Goal: Task Accomplishment & Management: Manage account settings

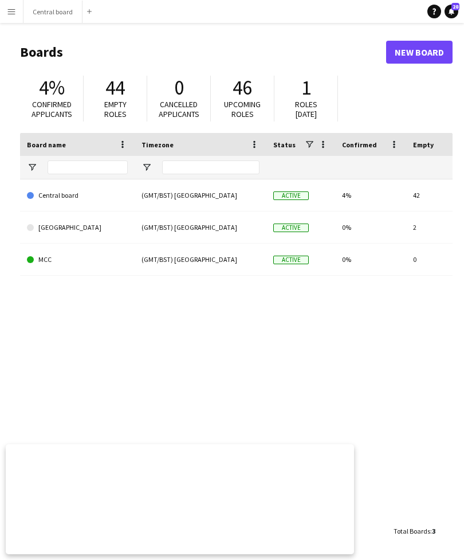
click at [18, 13] on button "Menu" at bounding box center [11, 11] width 23 height 23
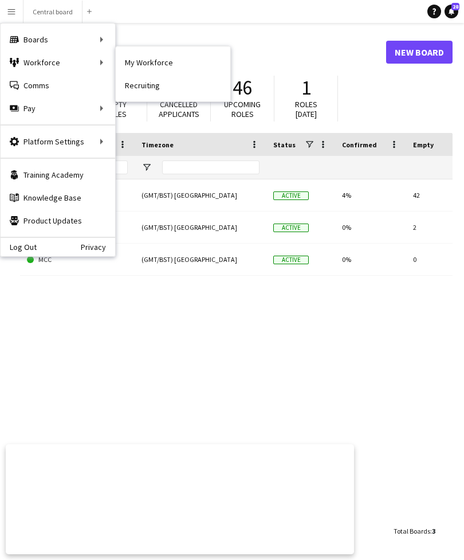
click at [166, 63] on link "My Workforce" at bounding box center [173, 62] width 115 height 23
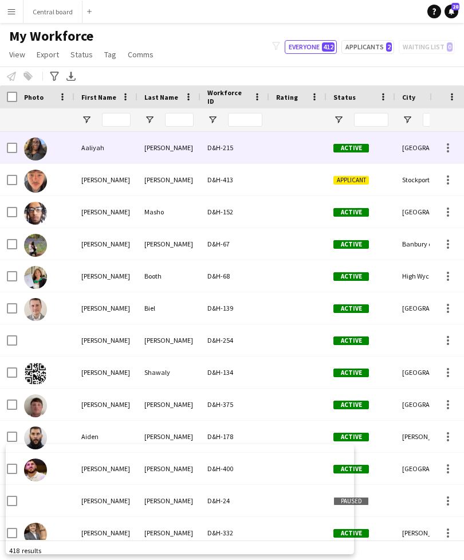
click at [284, 147] on div at bounding box center [298, 148] width 57 height 32
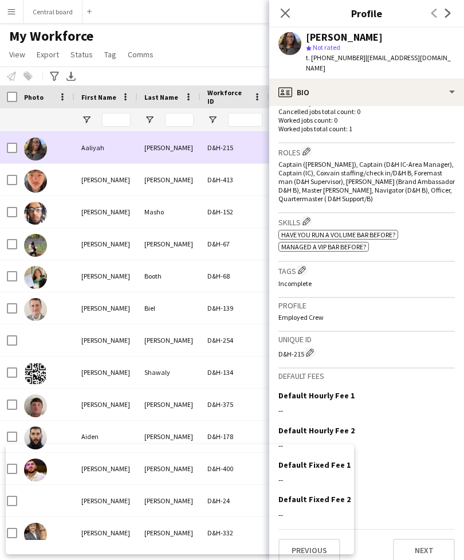
scroll to position [329, 0]
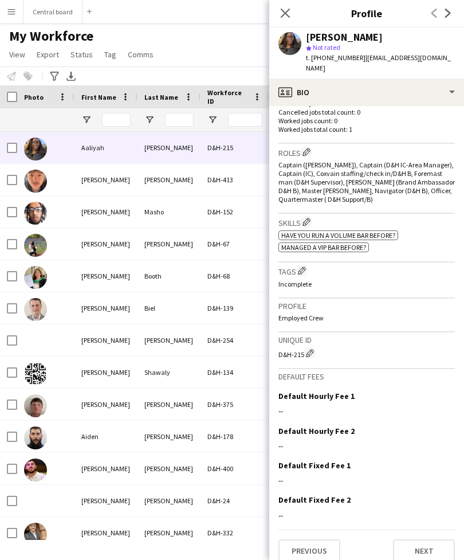
click at [308, 540] on button "Previous" at bounding box center [310, 551] width 62 height 23
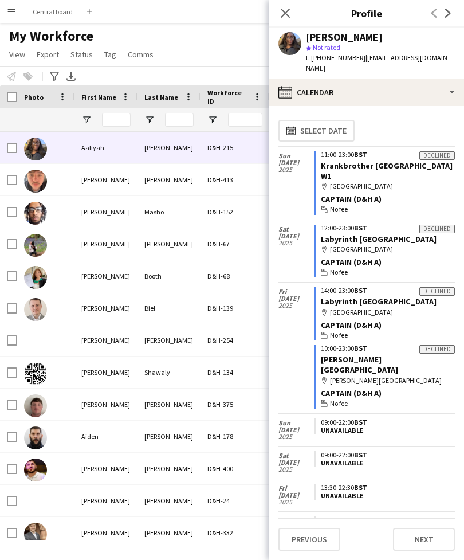
click at [453, 10] on app-icon "Next" at bounding box center [449, 13] width 14 height 14
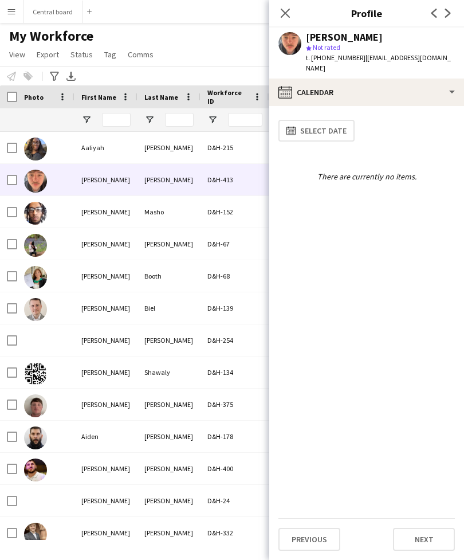
click at [286, 14] on icon at bounding box center [285, 13] width 9 height 9
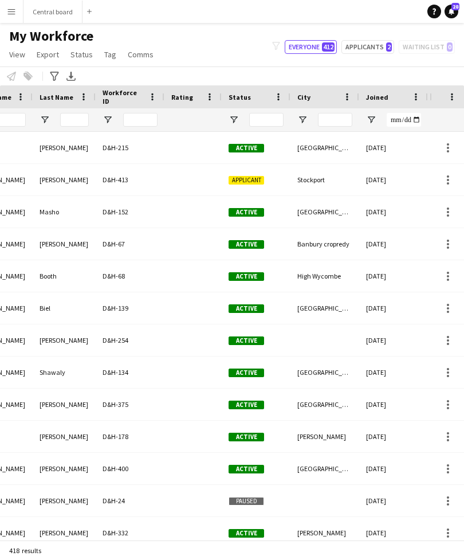
scroll to position [0, 0]
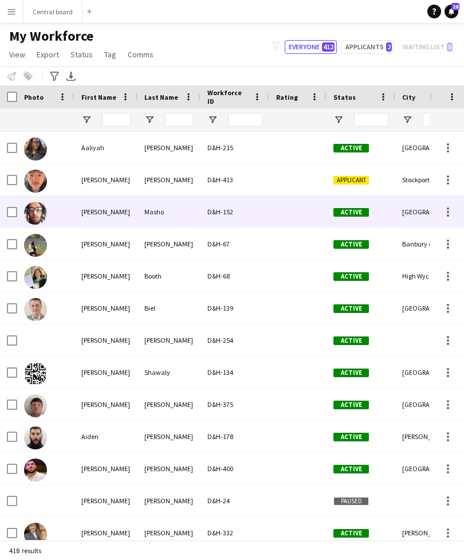
click at [285, 220] on div at bounding box center [298, 212] width 57 height 32
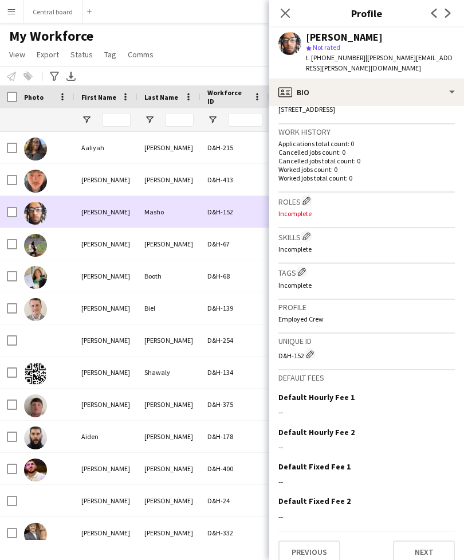
click at [313, 541] on button "Previous" at bounding box center [310, 552] width 62 height 23
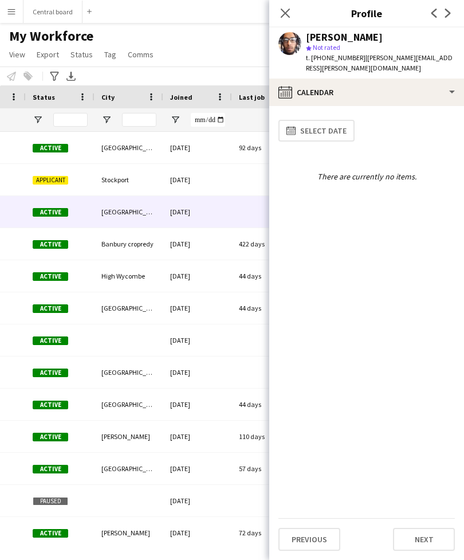
click at [450, 10] on icon "Next" at bounding box center [448, 13] width 9 height 9
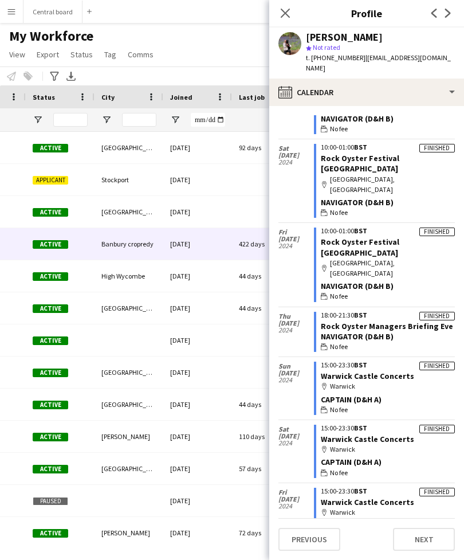
click at [453, 15] on app-icon "Next" at bounding box center [449, 13] width 14 height 14
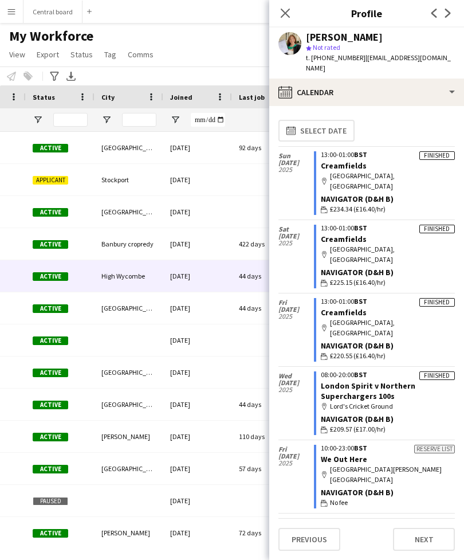
click at [454, 12] on app-icon "Next" at bounding box center [449, 13] width 14 height 14
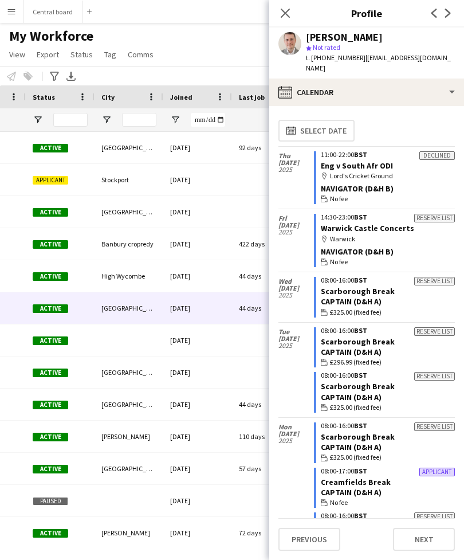
click at [452, 11] on icon "Next" at bounding box center [448, 13] width 9 height 9
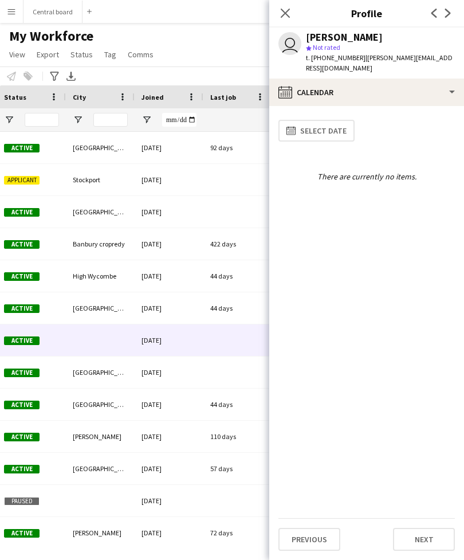
click at [423, 531] on button "Next" at bounding box center [424, 539] width 62 height 23
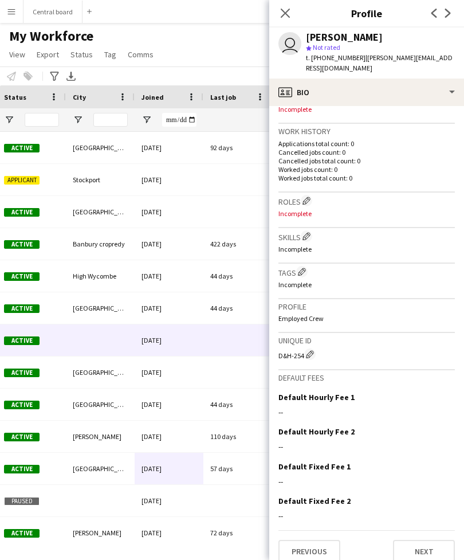
click at [431, 540] on button "Next" at bounding box center [424, 551] width 62 height 23
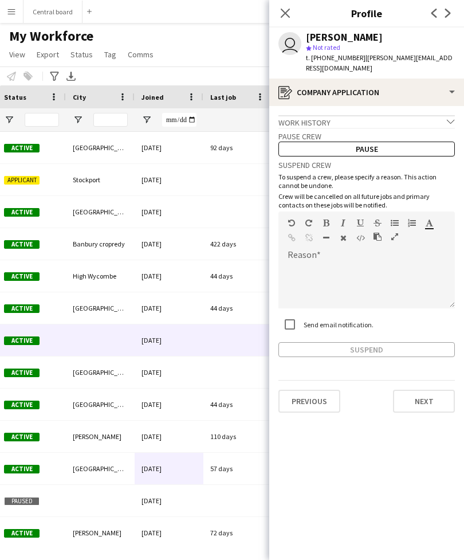
click at [285, 9] on icon "Close pop-in" at bounding box center [285, 13] width 9 height 9
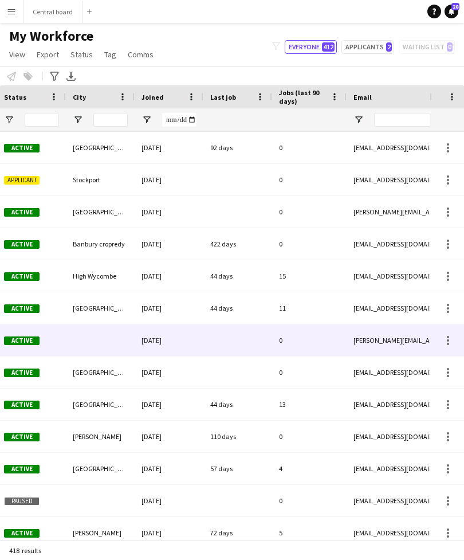
click at [455, 337] on div at bounding box center [449, 341] width 14 height 14
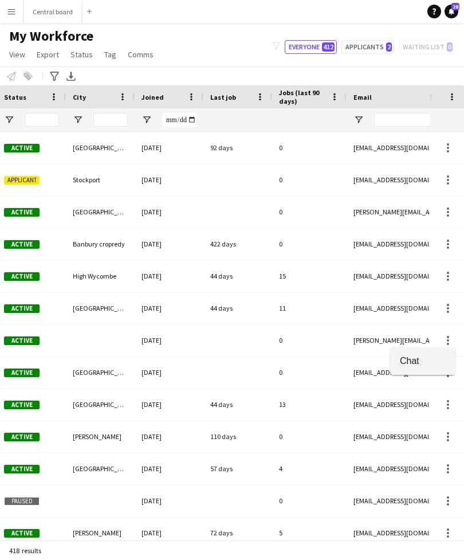
click at [331, 401] on div at bounding box center [232, 280] width 464 height 560
click at [249, 345] on div at bounding box center [238, 341] width 69 height 32
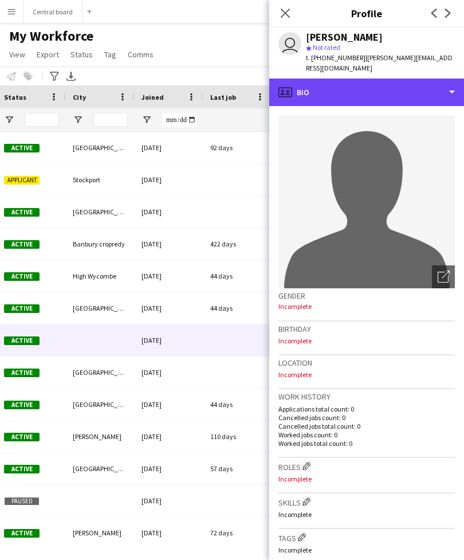
click at [446, 79] on div "profile Bio" at bounding box center [367, 93] width 195 height 28
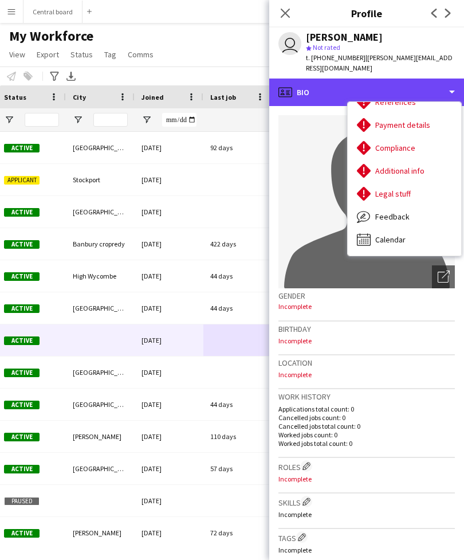
scroll to position [131, 0]
click at [448, 79] on div "profile Bio" at bounding box center [367, 93] width 195 height 28
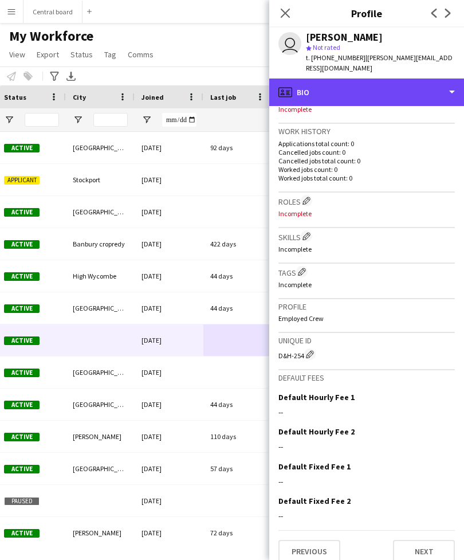
scroll to position [266, 0]
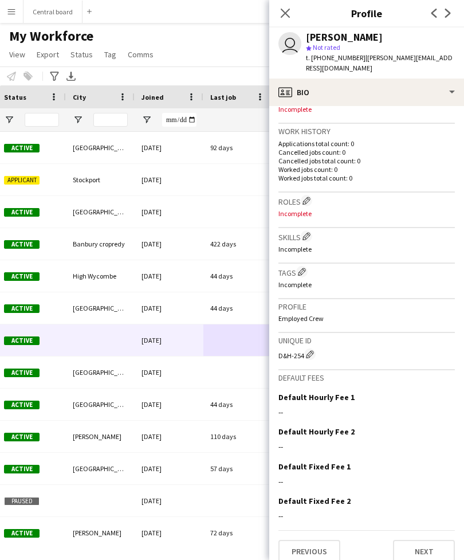
click at [416, 541] on button "Next" at bounding box center [424, 551] width 62 height 23
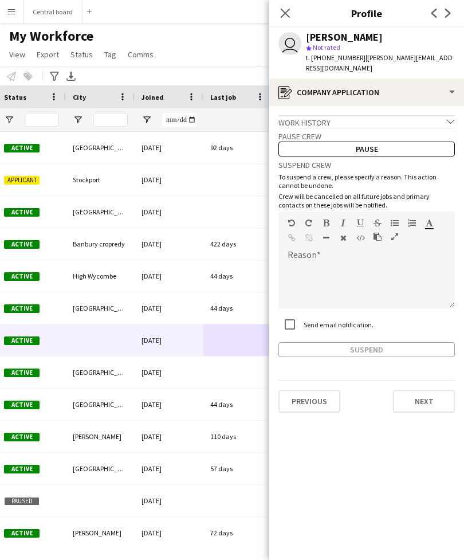
click at [428, 396] on button "Next" at bounding box center [424, 401] width 62 height 23
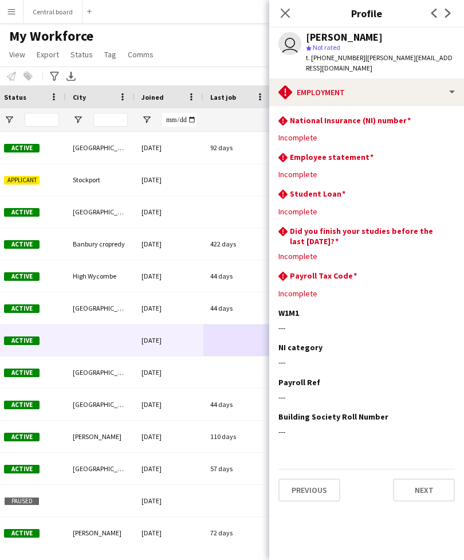
click at [416, 479] on button "Next" at bounding box center [424, 490] width 62 height 23
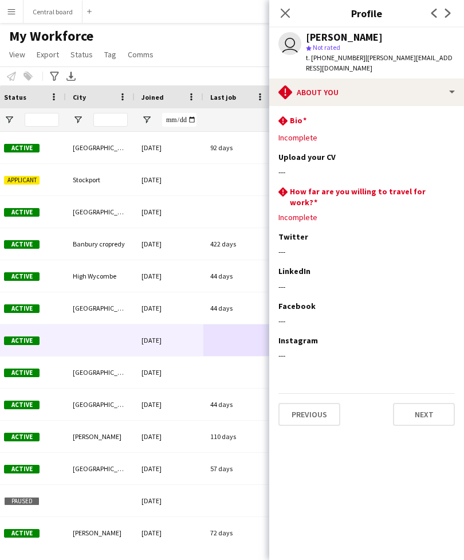
click at [435, 404] on button "Next" at bounding box center [424, 414] width 62 height 23
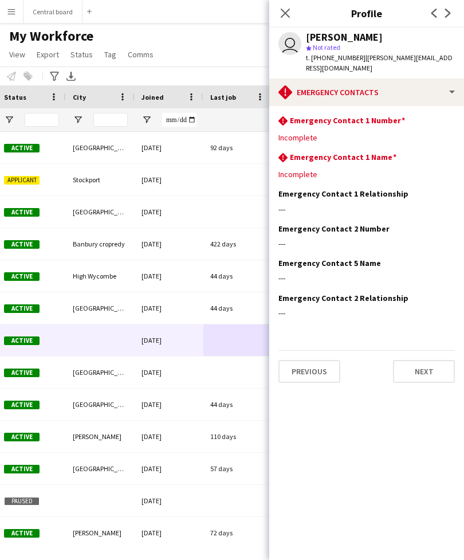
click at [431, 360] on button "Next" at bounding box center [424, 371] width 62 height 23
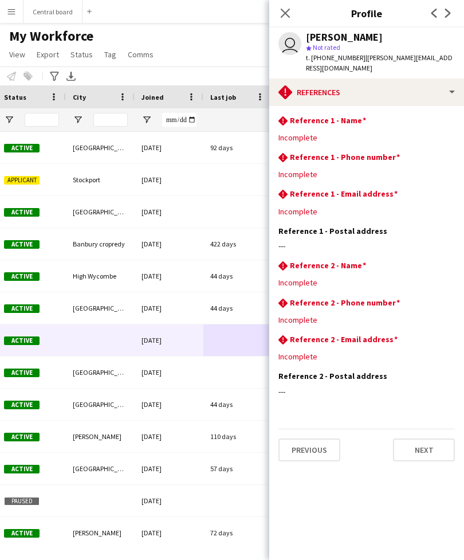
click at [435, 440] on button "Next" at bounding box center [424, 450] width 62 height 23
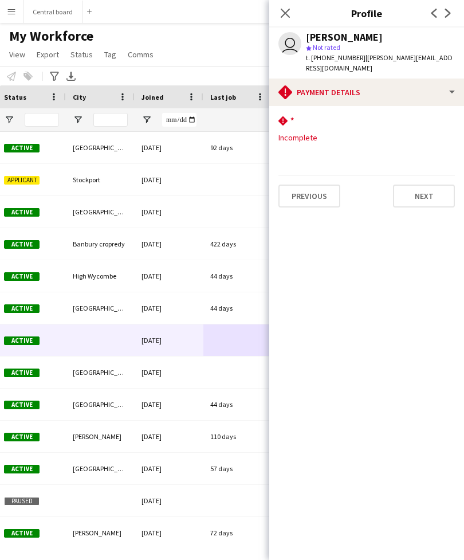
click at [443, 186] on button "Next" at bounding box center [424, 196] width 62 height 23
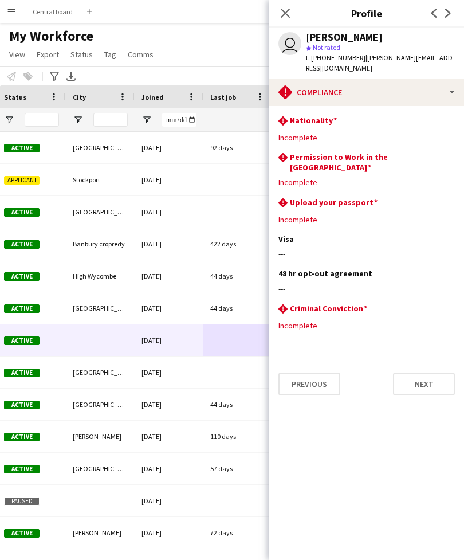
click at [429, 373] on button "Next" at bounding box center [424, 384] width 62 height 23
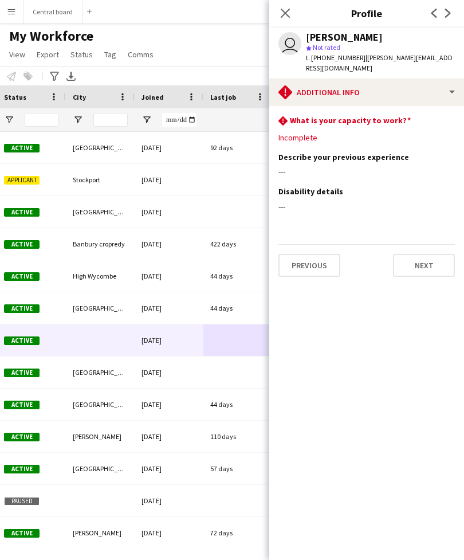
click at [436, 256] on button "Next" at bounding box center [424, 265] width 62 height 23
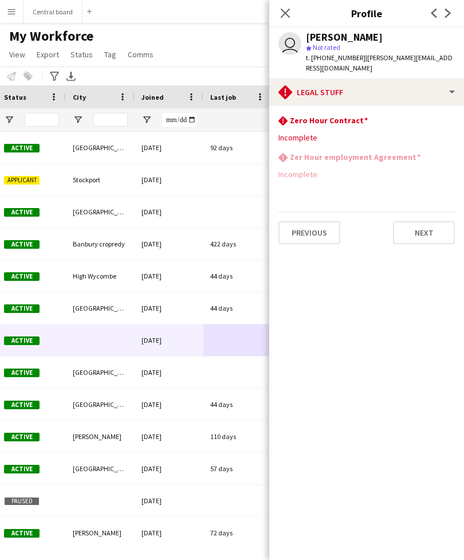
click at [433, 221] on button "Next" at bounding box center [424, 232] width 62 height 23
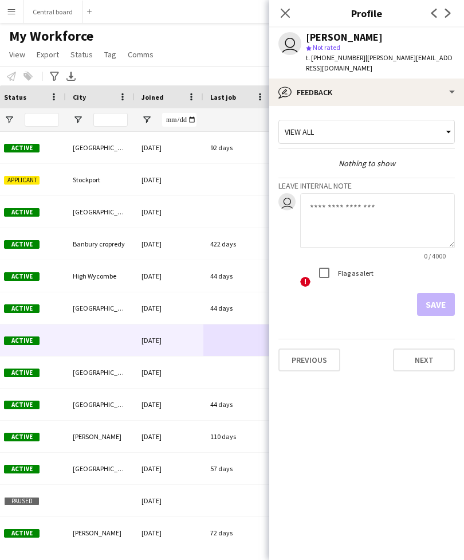
click at [414, 356] on button "Next" at bounding box center [424, 360] width 62 height 23
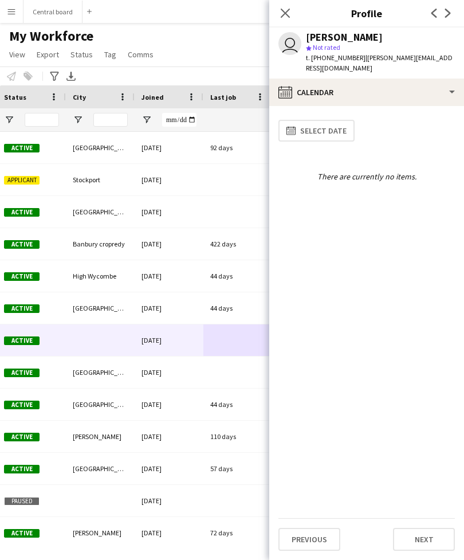
click at [348, 32] on div "[PERSON_NAME]" at bounding box center [344, 37] width 77 height 10
click at [288, 44] on app-user-avatar "user" at bounding box center [290, 43] width 23 height 23
click at [415, 115] on div "calendar-full Select date" at bounding box center [367, 130] width 177 height 31
click at [352, 35] on div "[PERSON_NAME]" at bounding box center [344, 37] width 77 height 10
click at [274, 11] on div "Close pop-in" at bounding box center [286, 13] width 32 height 26
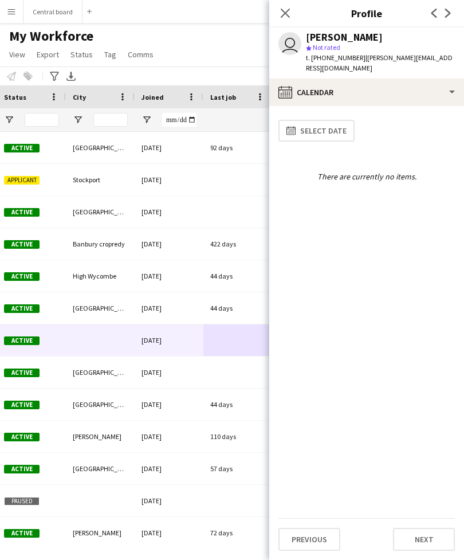
click at [282, 9] on icon at bounding box center [285, 13] width 9 height 9
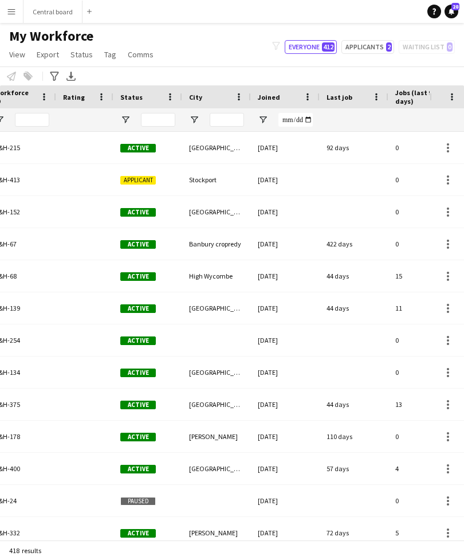
scroll to position [0, 107]
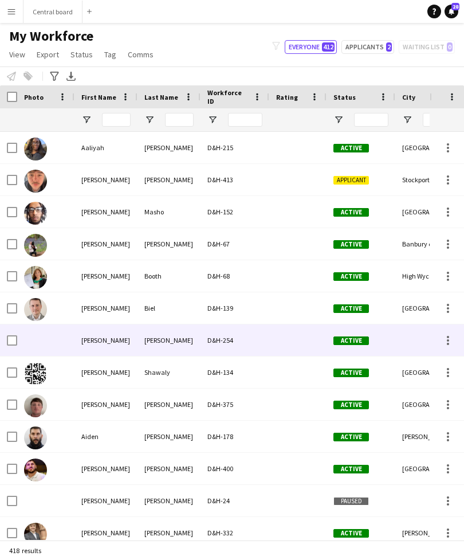
click at [16, 335] on div at bounding box center [12, 341] width 10 height 32
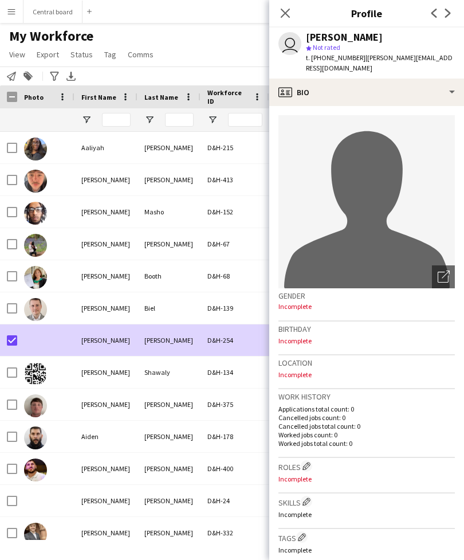
click at [283, 11] on icon at bounding box center [285, 13] width 9 height 9
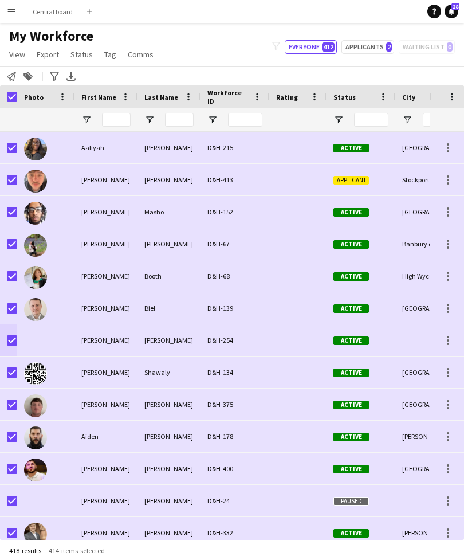
click at [5, 98] on div at bounding box center [8, 96] width 17 height 23
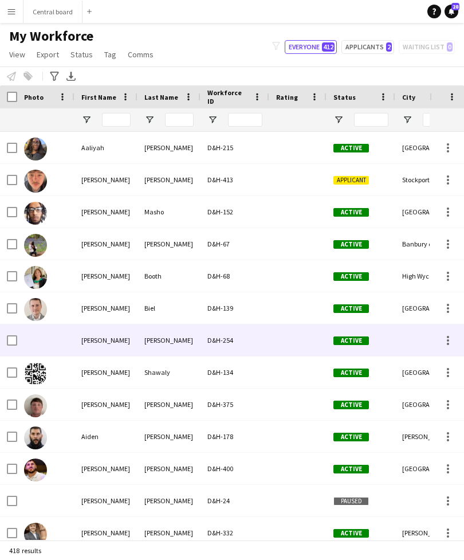
click at [5, 343] on div at bounding box center [8, 341] width 17 height 32
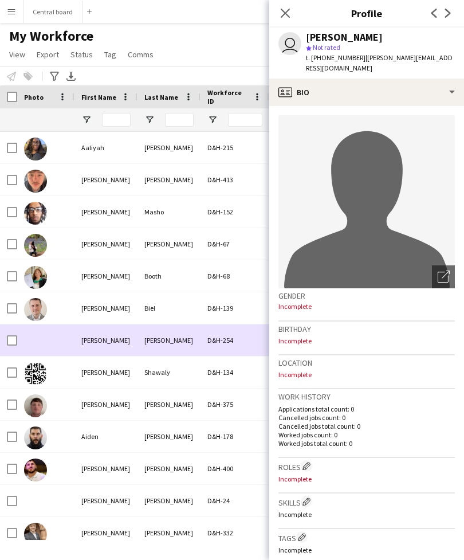
click at [3, 337] on div at bounding box center [8, 341] width 17 height 32
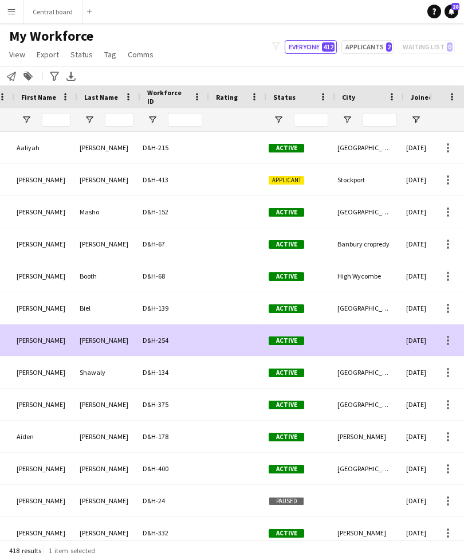
scroll to position [0, 135]
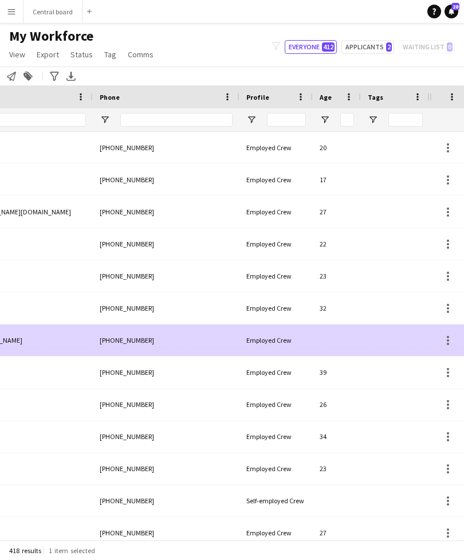
click at [450, 344] on div at bounding box center [449, 341] width 14 height 14
click at [364, 372] on div at bounding box center [232, 280] width 464 height 560
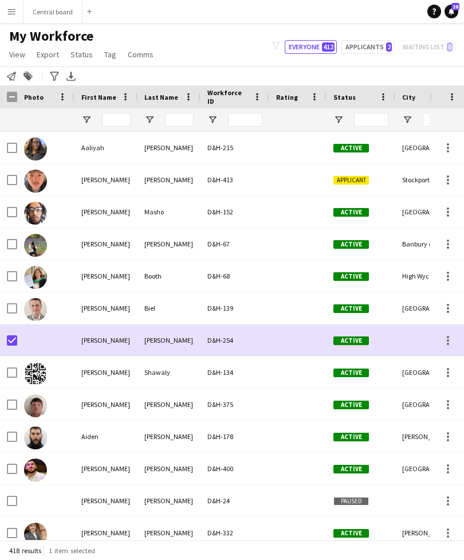
click at [81, 57] on span "Status" at bounding box center [82, 54] width 22 height 10
click at [108, 58] on span "Tag" at bounding box center [110, 54] width 12 height 10
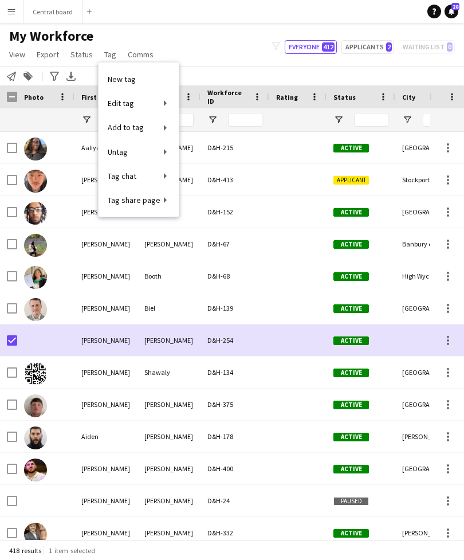
click at [143, 54] on span "Comms" at bounding box center [141, 54] width 26 height 10
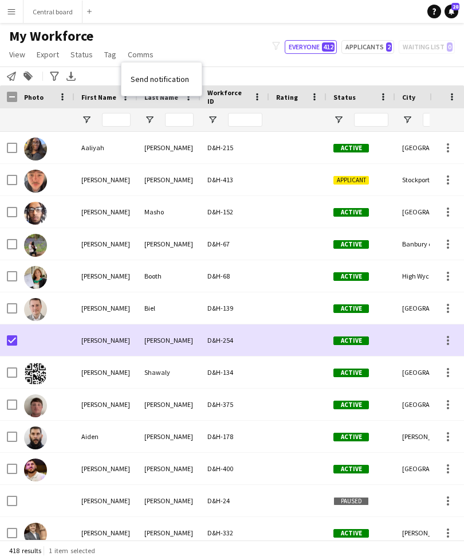
click at [175, 36] on div "My Workforce View Views Default view New view Update view Delete view Edit name…" at bounding box center [232, 47] width 464 height 39
click at [83, 50] on span "Status" at bounding box center [82, 54] width 22 height 10
click at [18, 52] on span "View" at bounding box center [17, 54] width 16 height 10
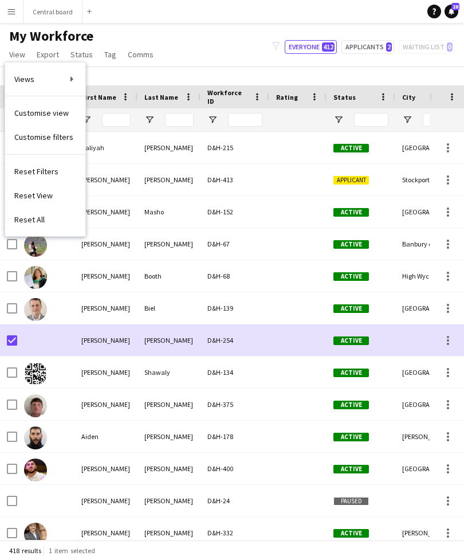
click at [180, 32] on div "My Workforce View Views Default view New view Update view Delete view Edit name…" at bounding box center [232, 47] width 464 height 39
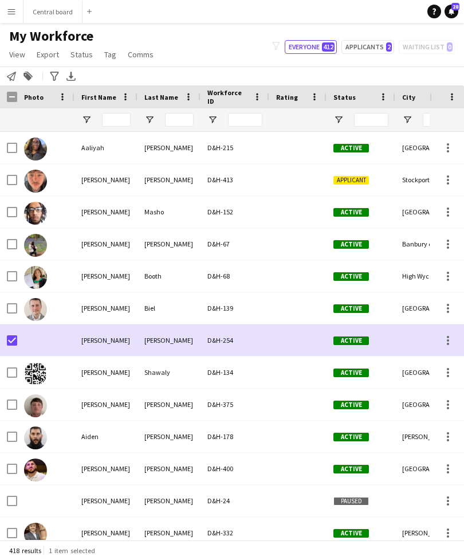
click at [14, 13] on app-icon "Menu" at bounding box center [11, 11] width 9 height 9
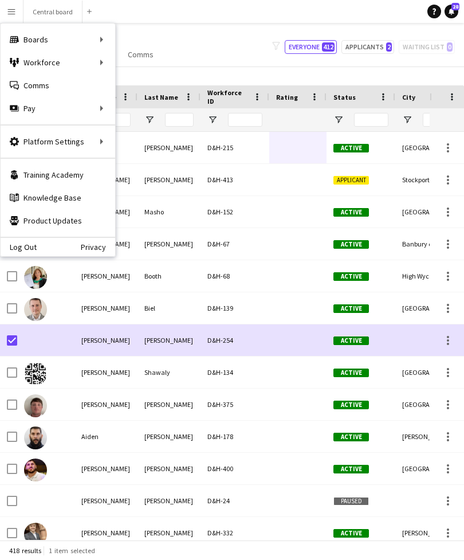
click at [179, 35] on div "My Workforce View Views Default view New view Update view Delete view Edit name…" at bounding box center [232, 47] width 464 height 39
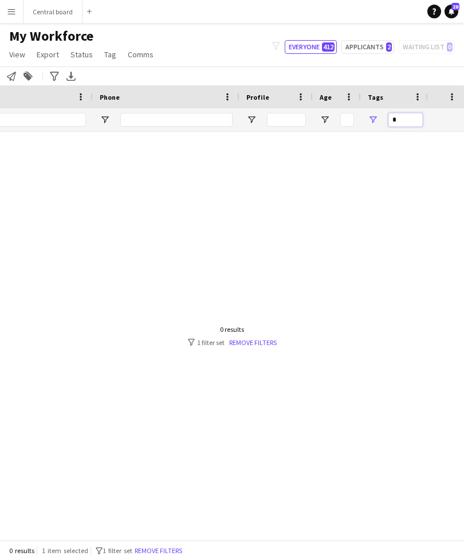
type input "*"
click at [408, 120] on input "*" at bounding box center [406, 120] width 34 height 14
click at [254, 347] on link "Remove filters" at bounding box center [253, 342] width 48 height 9
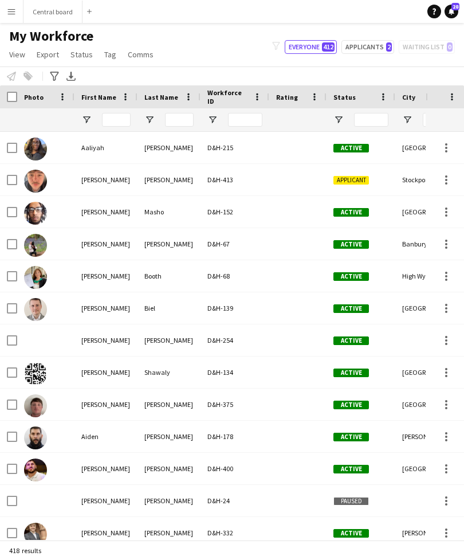
click at [253, 339] on div "D&H-254" at bounding box center [235, 341] width 69 height 32
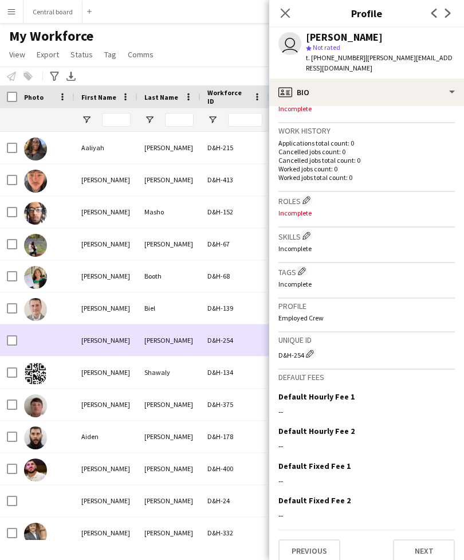
scroll to position [266, 0]
click at [440, 540] on button "Next" at bounding box center [424, 551] width 62 height 23
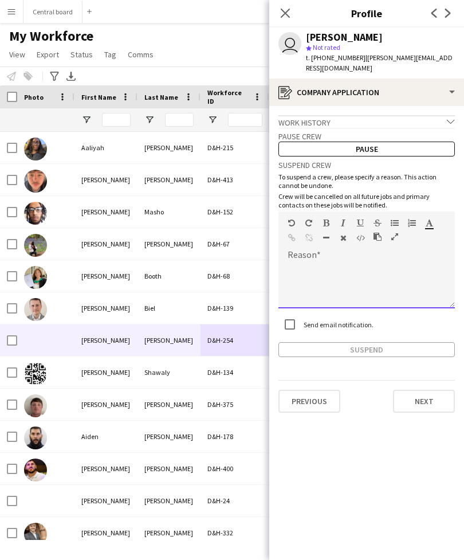
click at [368, 263] on div at bounding box center [367, 286] width 177 height 46
click at [454, 13] on app-icon "Next" at bounding box center [449, 13] width 14 height 14
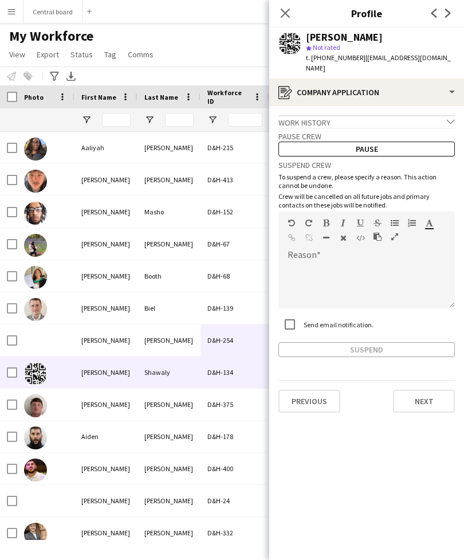
click at [314, 390] on button "Previous" at bounding box center [310, 401] width 62 height 23
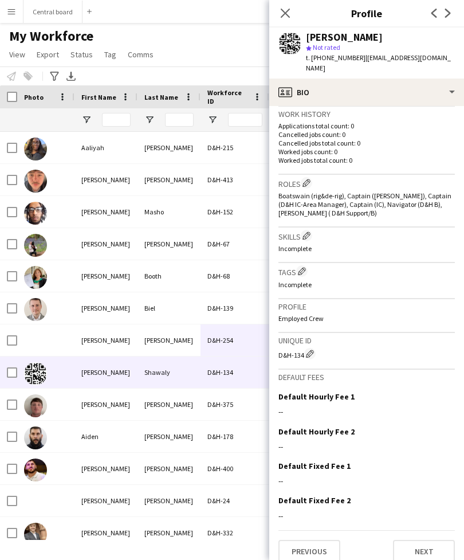
scroll to position [280, 0]
click at [314, 541] on button "Previous" at bounding box center [310, 552] width 62 height 23
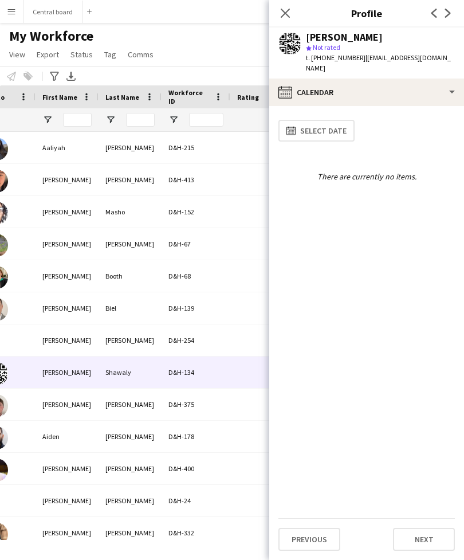
scroll to position [0, 59]
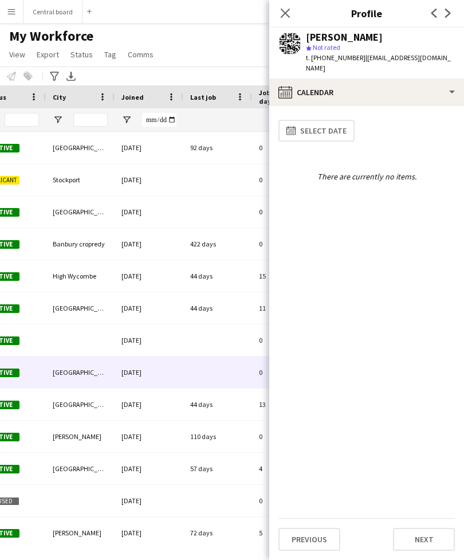
click at [448, 7] on app-icon "Next" at bounding box center [449, 13] width 14 height 14
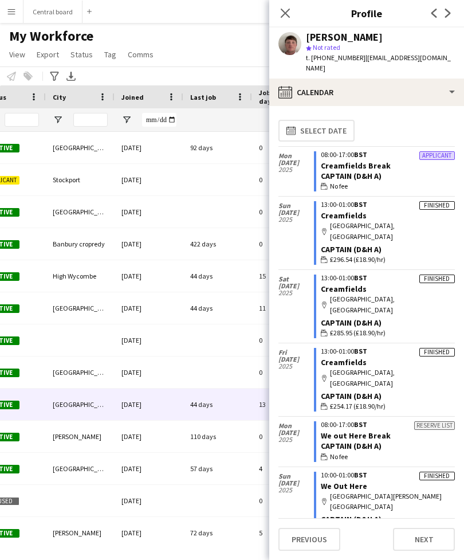
click at [455, 7] on app-icon "Next" at bounding box center [449, 13] width 14 height 14
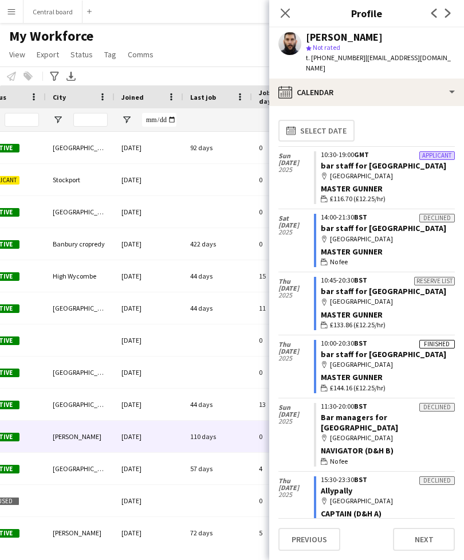
click at [455, 10] on app-icon "Next" at bounding box center [449, 13] width 14 height 14
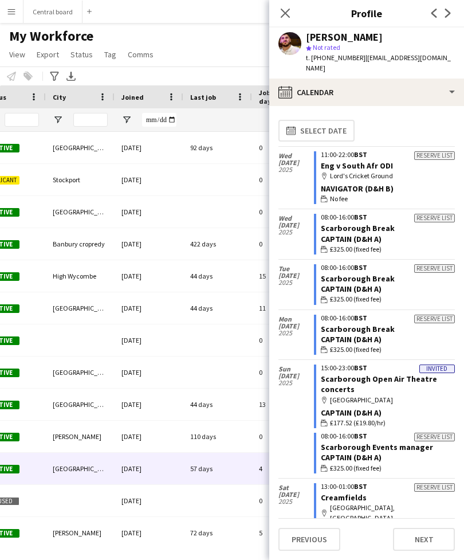
click at [449, 10] on icon "Next" at bounding box center [448, 13] width 9 height 9
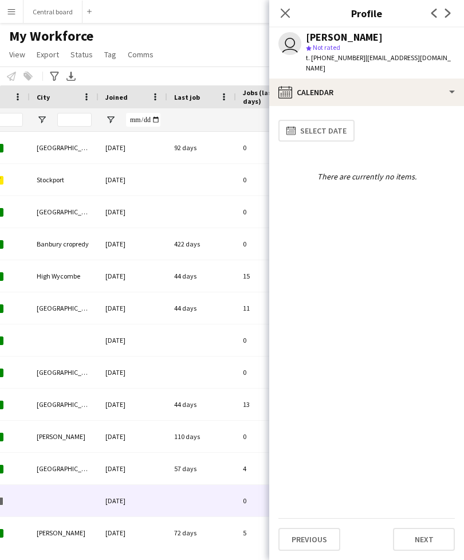
scroll to position [0, 367]
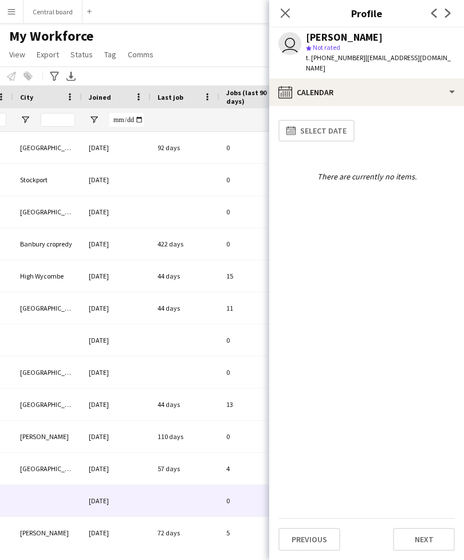
click at [429, 548] on button "Next" at bounding box center [424, 539] width 62 height 23
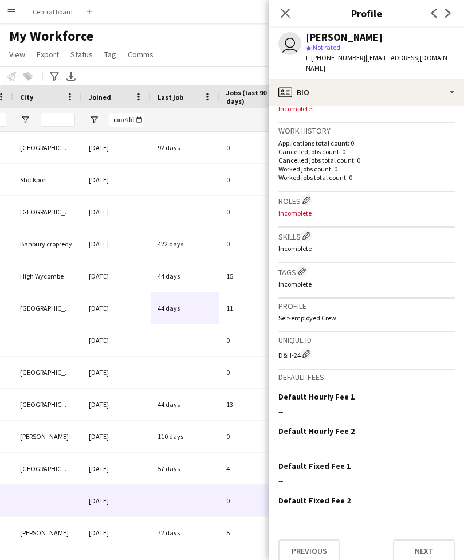
scroll to position [266, 0]
click at [422, 550] on button "Next" at bounding box center [424, 551] width 62 height 23
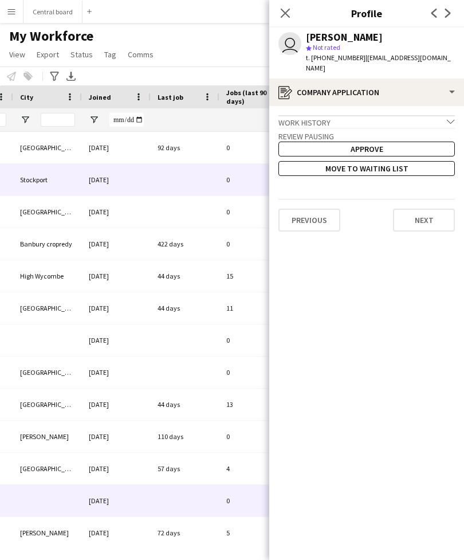
click at [208, 181] on div at bounding box center [185, 180] width 69 height 32
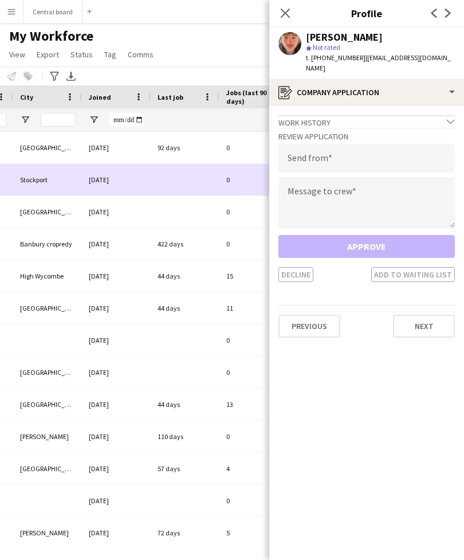
click at [225, 302] on div "11" at bounding box center [257, 308] width 75 height 32
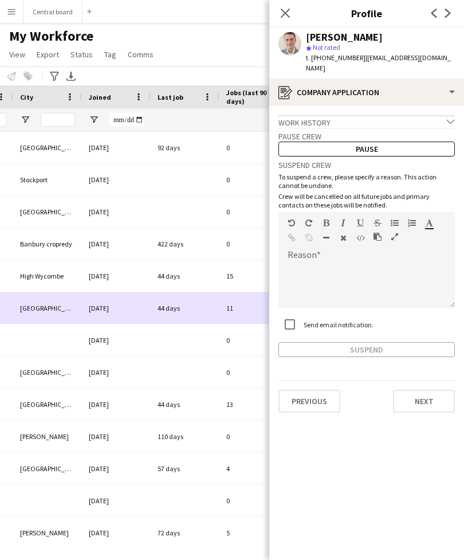
click at [200, 211] on div at bounding box center [185, 212] width 69 height 32
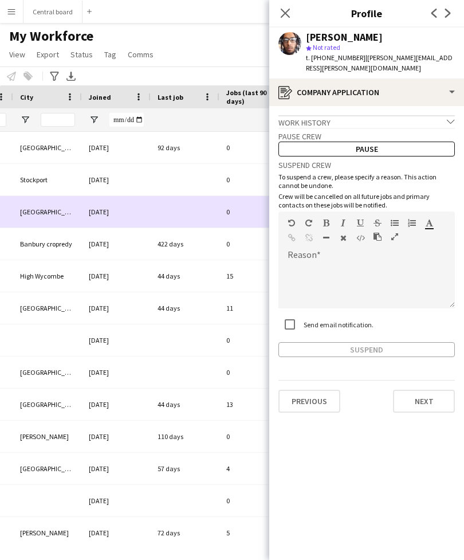
click at [317, 390] on button "Previous" at bounding box center [310, 401] width 62 height 23
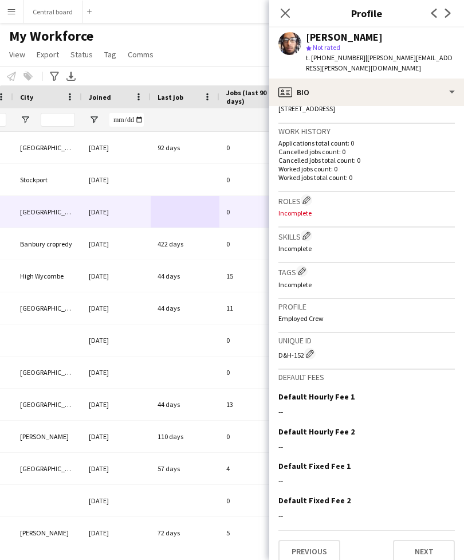
scroll to position [263, 0]
click at [312, 541] on button "Previous" at bounding box center [310, 552] width 62 height 23
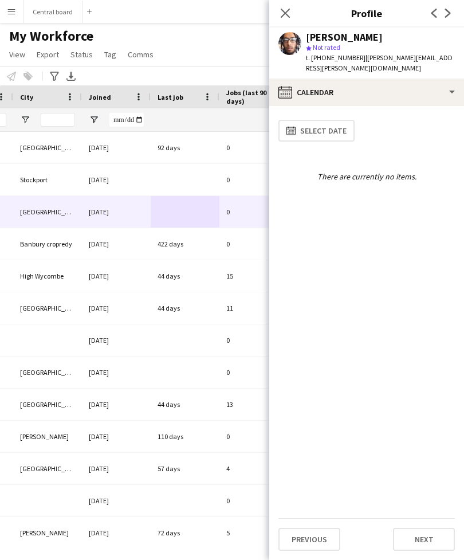
click at [442, 534] on button "Next" at bounding box center [424, 539] width 62 height 23
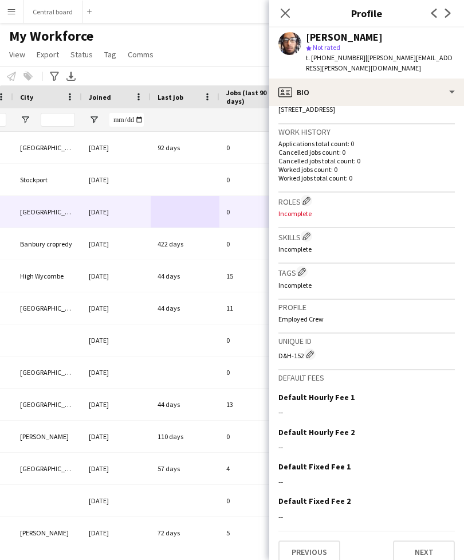
click at [424, 550] on button "Next" at bounding box center [424, 552] width 62 height 23
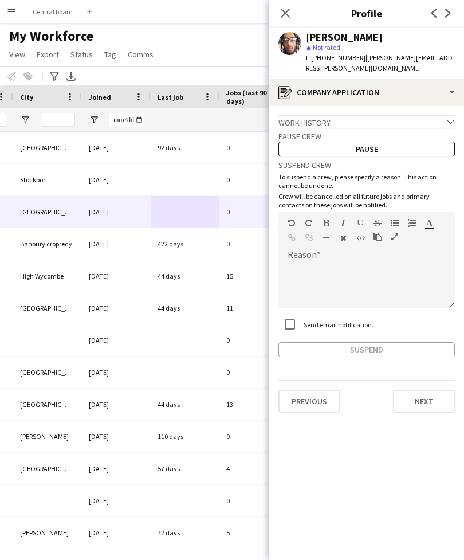
click at [396, 142] on button "Pause" at bounding box center [367, 149] width 177 height 15
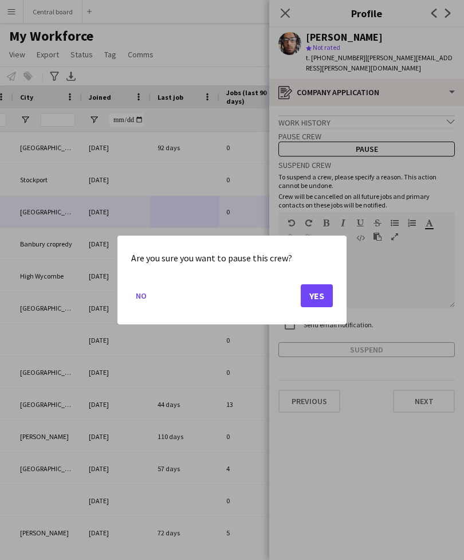
click at [321, 300] on button "Yes" at bounding box center [317, 295] width 32 height 23
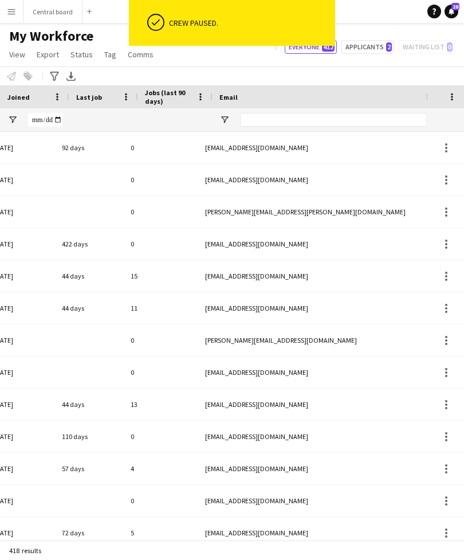
scroll to position [0, 568]
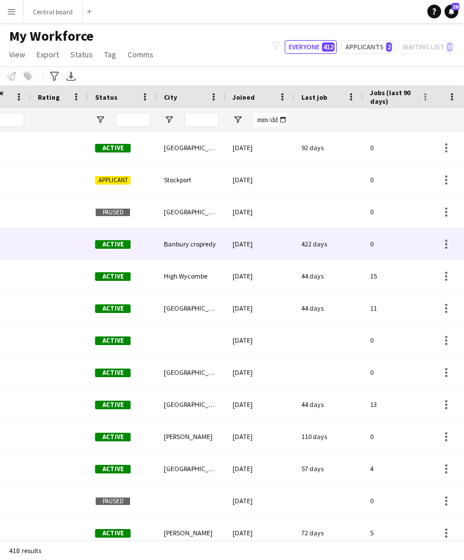
click at [403, 248] on div "0" at bounding box center [401, 244] width 75 height 32
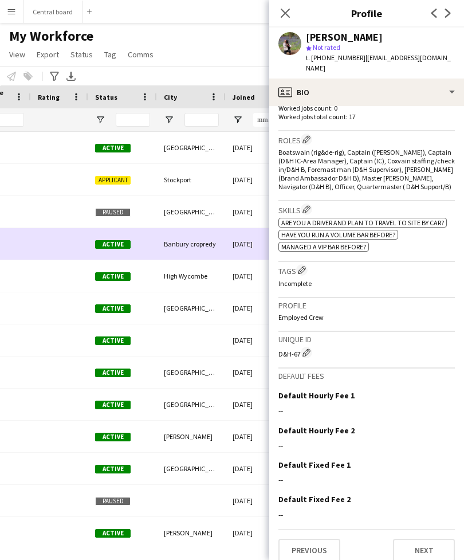
click at [309, 541] on button "Previous" at bounding box center [310, 550] width 62 height 23
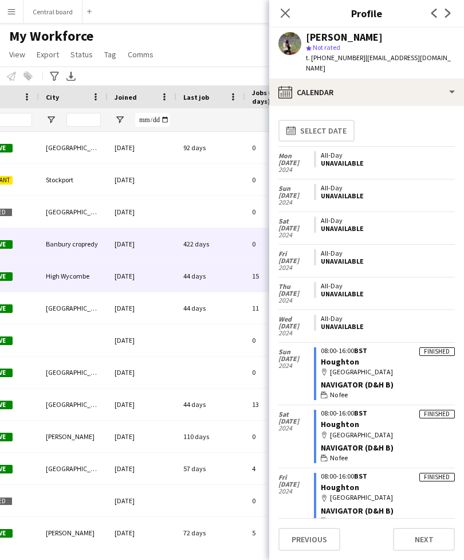
click at [223, 283] on div "44 days" at bounding box center [211, 276] width 69 height 32
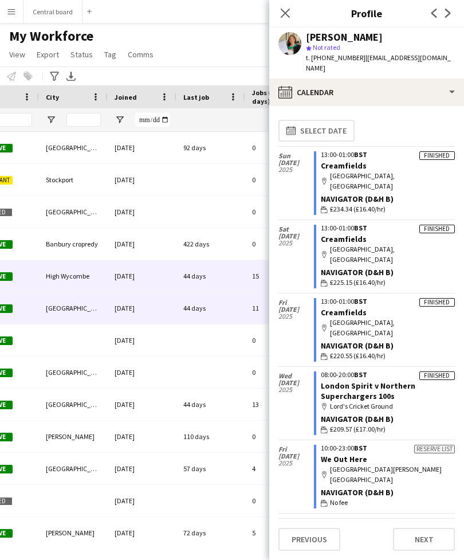
click at [220, 310] on div "44 days" at bounding box center [211, 308] width 69 height 32
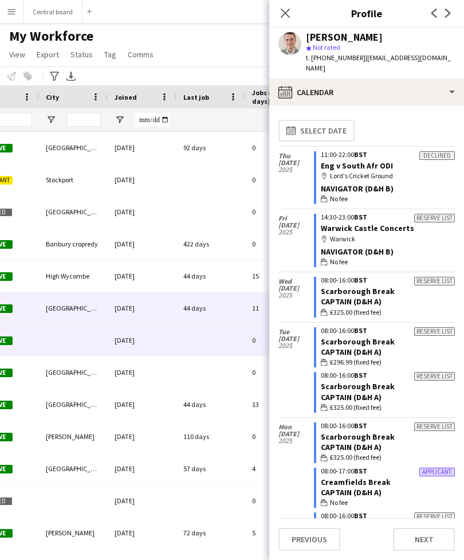
click at [213, 348] on div at bounding box center [211, 341] width 69 height 32
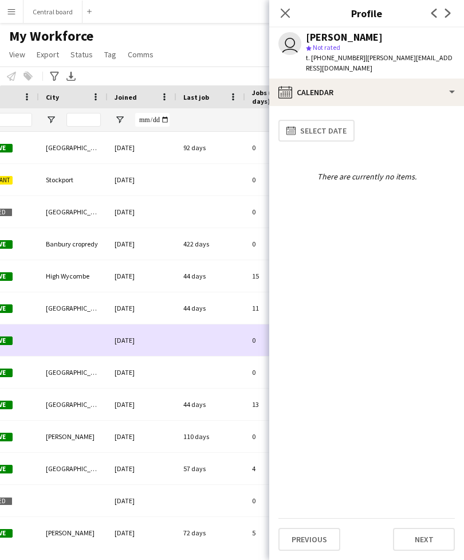
click at [438, 549] on button "Next" at bounding box center [424, 539] width 62 height 23
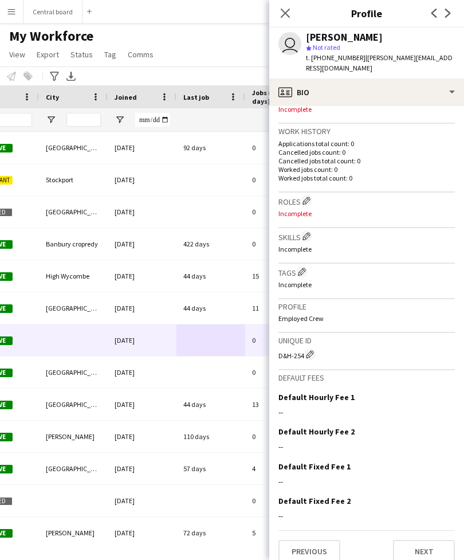
click at [425, 540] on button "Next" at bounding box center [424, 551] width 62 height 23
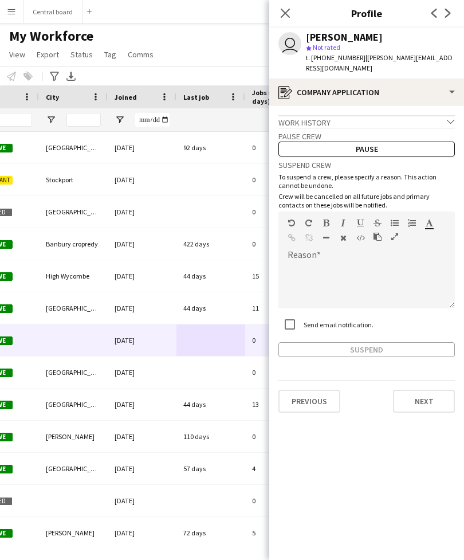
click at [376, 344] on div "Suspend" at bounding box center [367, 349] width 177 height 15
click at [383, 342] on div "Suspend" at bounding box center [367, 349] width 177 height 15
click at [411, 266] on div at bounding box center [367, 286] width 177 height 46
click at [454, 9] on app-icon "Next" at bounding box center [449, 13] width 14 height 14
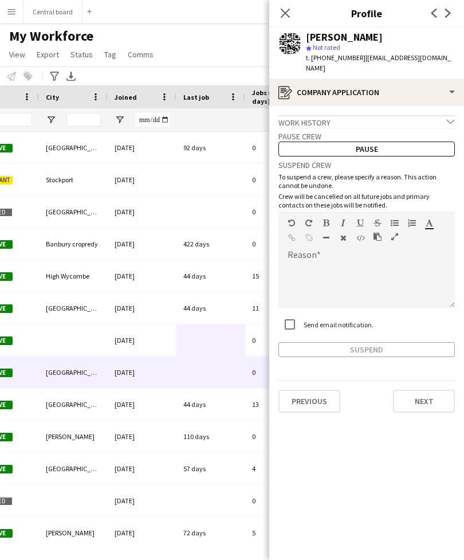
click at [308, 390] on button "Previous" at bounding box center [310, 401] width 62 height 23
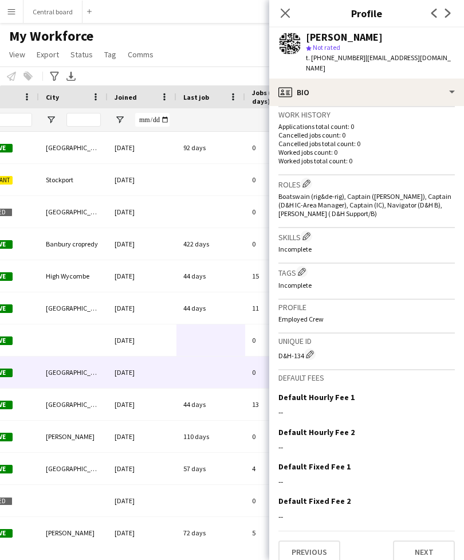
click at [307, 541] on button "Previous" at bounding box center [310, 552] width 62 height 23
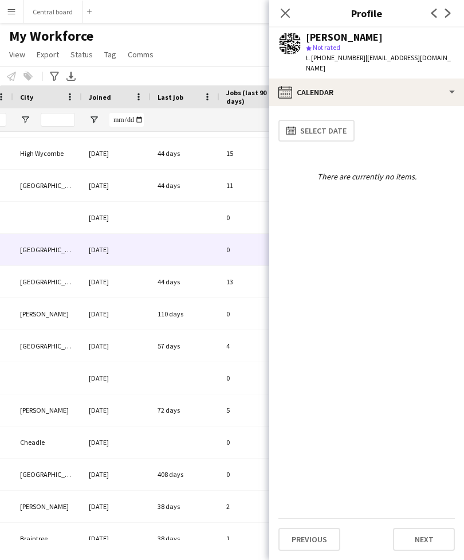
click at [199, 379] on div at bounding box center [185, 378] width 69 height 32
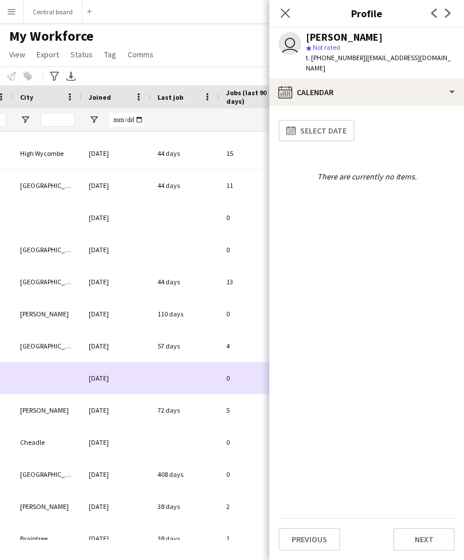
click at [442, 548] on button "Next" at bounding box center [424, 539] width 62 height 23
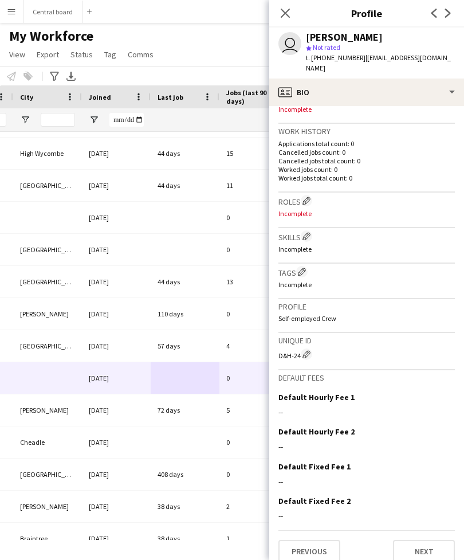
click at [426, 540] on button "Next" at bounding box center [424, 551] width 62 height 23
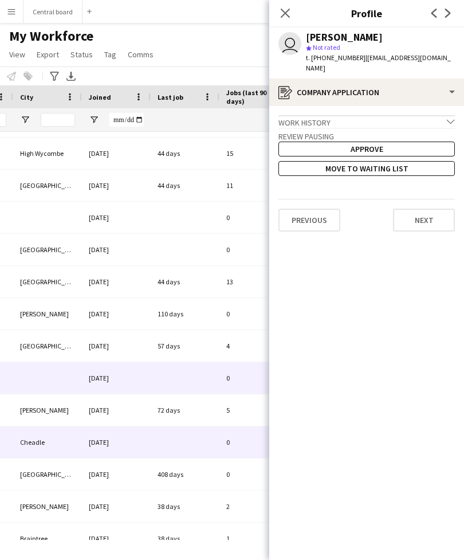
click at [196, 446] on div at bounding box center [185, 443] width 69 height 32
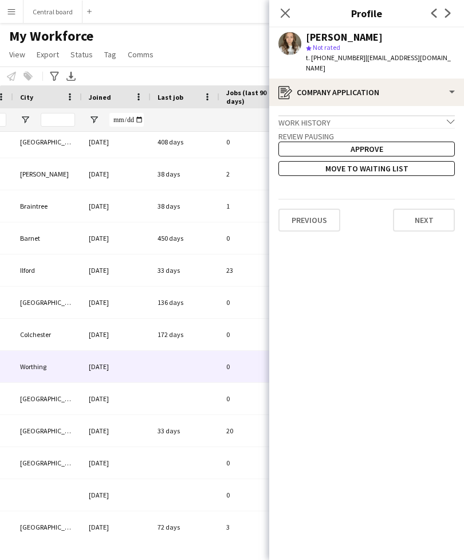
click at [205, 365] on div at bounding box center [185, 367] width 69 height 32
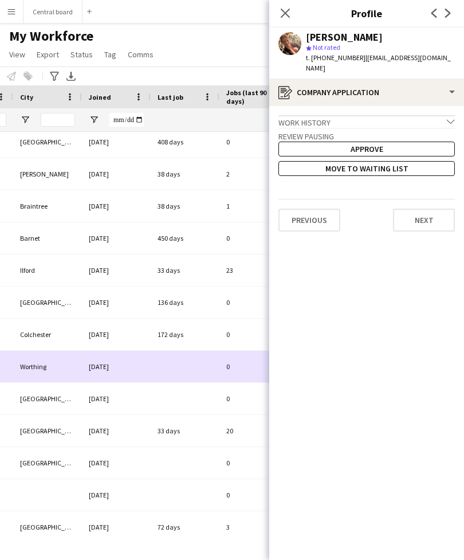
click at [195, 396] on div at bounding box center [185, 399] width 69 height 32
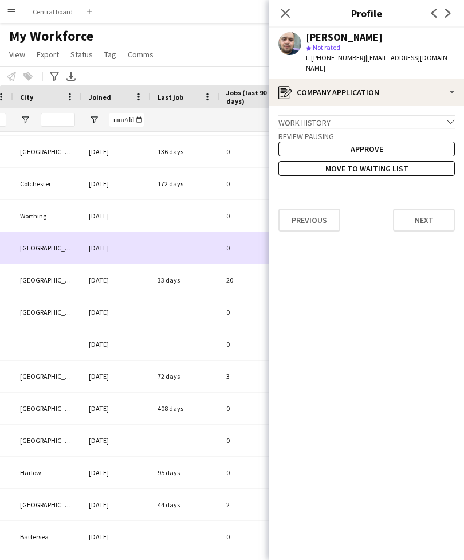
click at [224, 315] on div "0" at bounding box center [257, 312] width 75 height 32
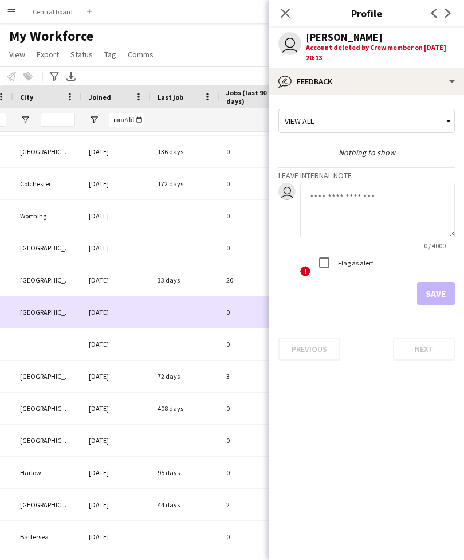
click at [198, 350] on div at bounding box center [185, 345] width 69 height 32
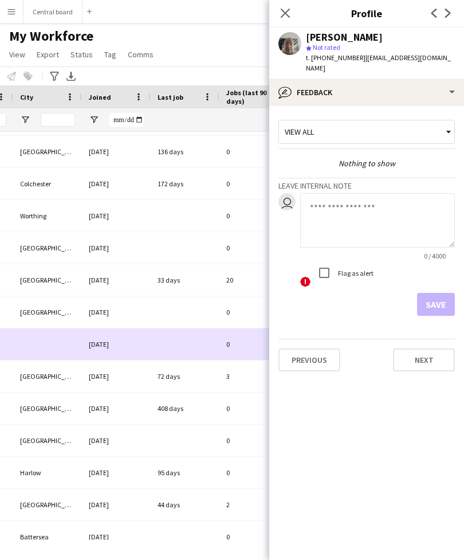
click at [310, 349] on button "Previous" at bounding box center [310, 360] width 62 height 23
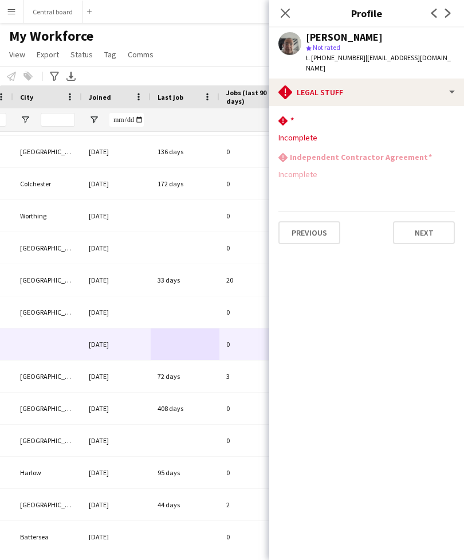
click at [428, 226] on button "Next" at bounding box center [424, 232] width 62 height 23
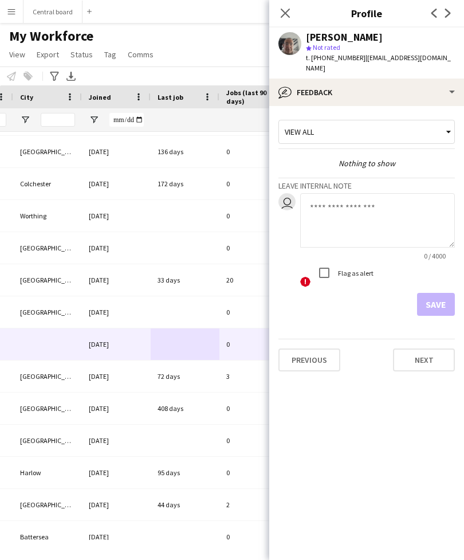
click at [424, 356] on button "Next" at bounding box center [424, 360] width 62 height 23
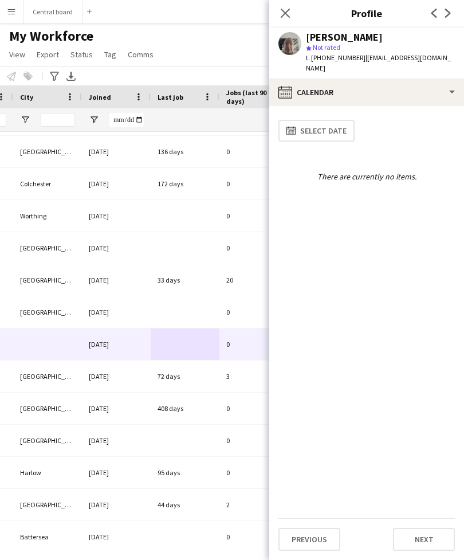
click at [434, 540] on button "Next" at bounding box center [424, 539] width 62 height 23
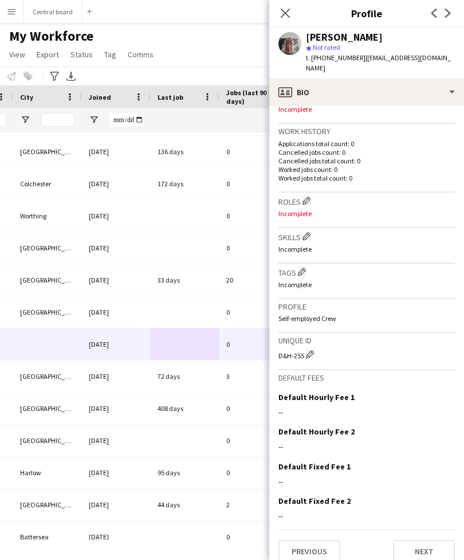
click at [435, 546] on button "Next" at bounding box center [424, 551] width 62 height 23
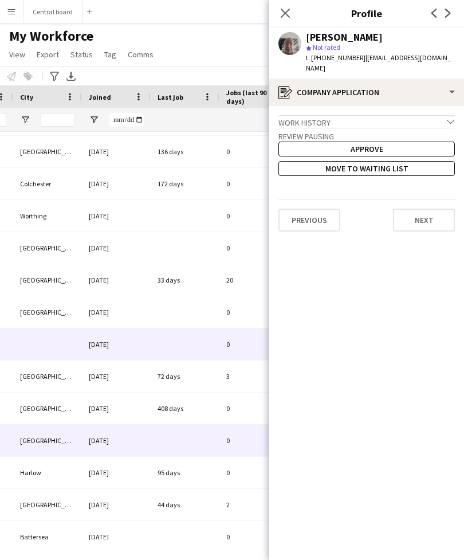
click at [216, 440] on div at bounding box center [185, 441] width 69 height 32
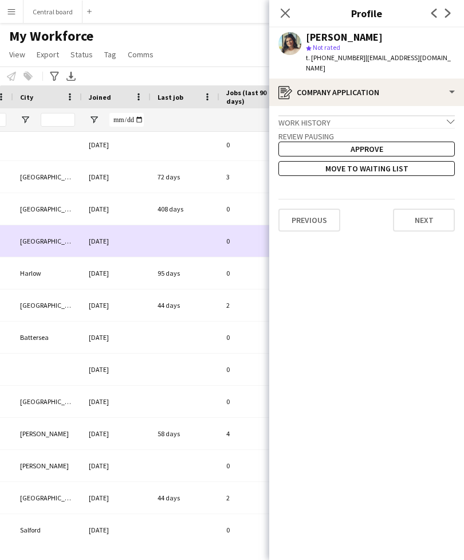
click at [214, 419] on div "58 days" at bounding box center [185, 434] width 69 height 32
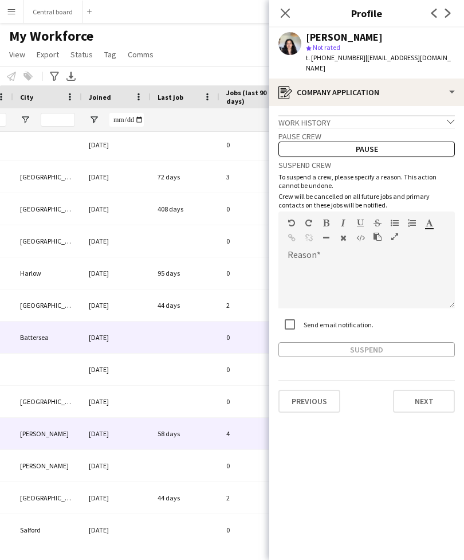
click at [242, 343] on div "0" at bounding box center [257, 338] width 75 height 32
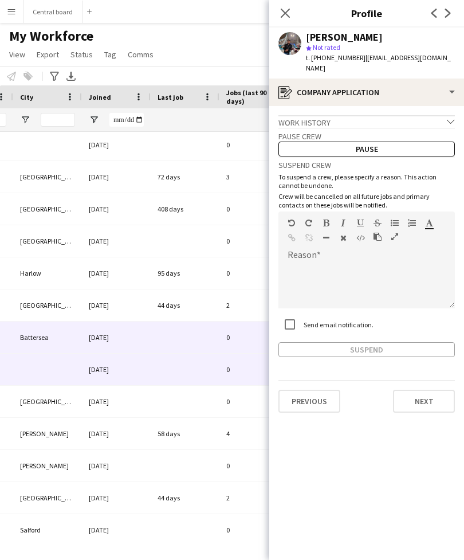
click at [236, 371] on div "0" at bounding box center [257, 370] width 75 height 32
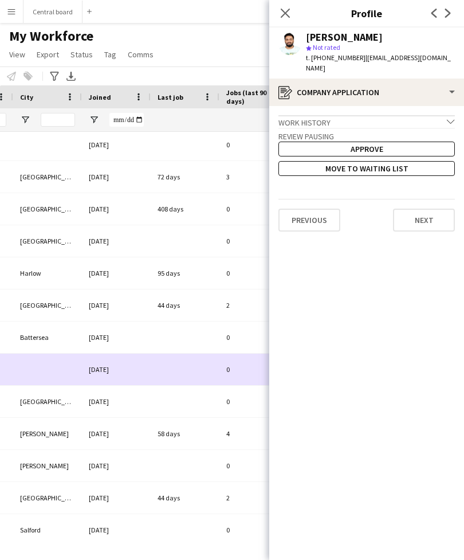
click at [246, 338] on div "0" at bounding box center [257, 338] width 75 height 32
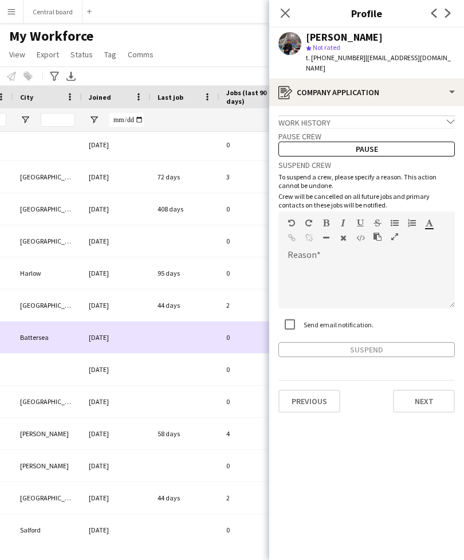
click at [313, 390] on button "Previous" at bounding box center [310, 401] width 62 height 23
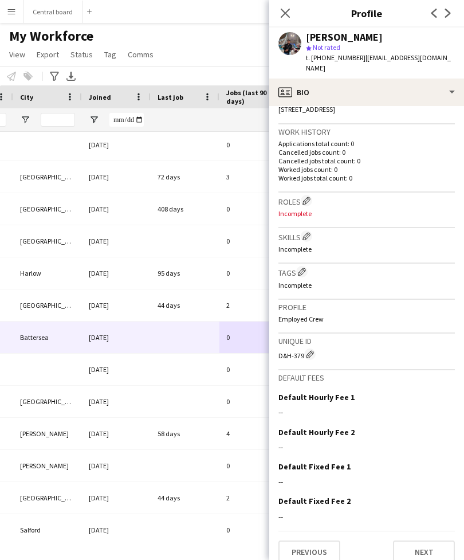
click at [318, 541] on button "Previous" at bounding box center [310, 552] width 62 height 23
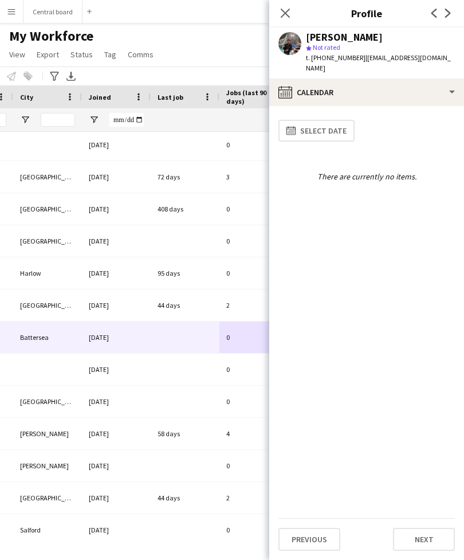
click at [434, 540] on button "Next" at bounding box center [424, 539] width 62 height 23
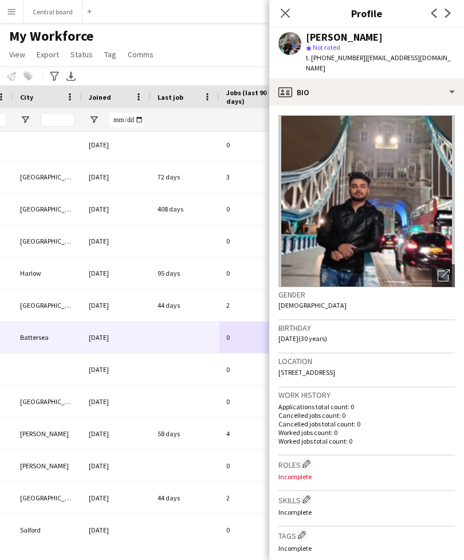
click at [436, 544] on p "Incomplete" at bounding box center [367, 548] width 177 height 9
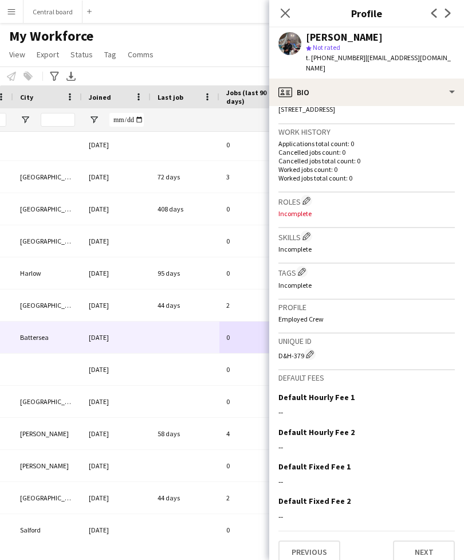
click at [430, 541] on button "Next" at bounding box center [424, 552] width 62 height 23
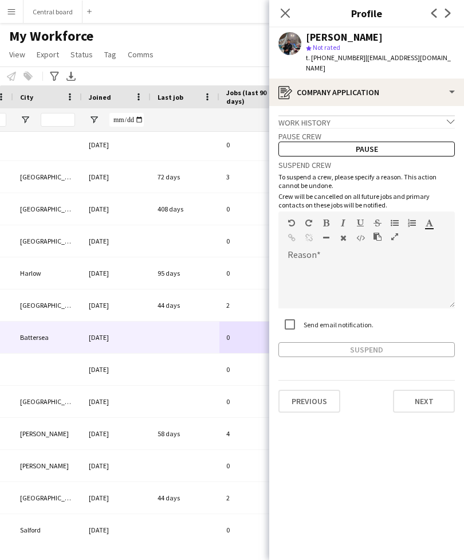
click at [388, 142] on button "Pause" at bounding box center [367, 149] width 177 height 15
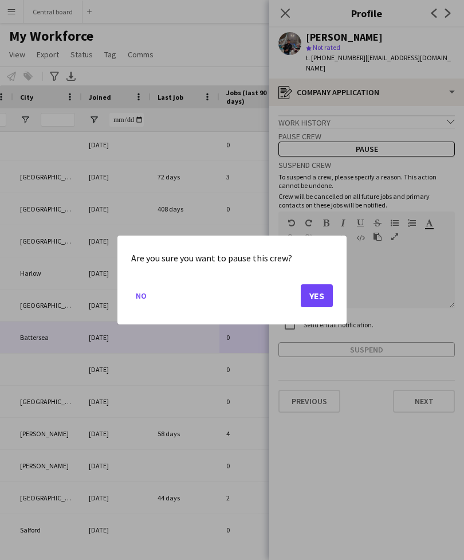
click at [147, 300] on button "No" at bounding box center [141, 296] width 20 height 18
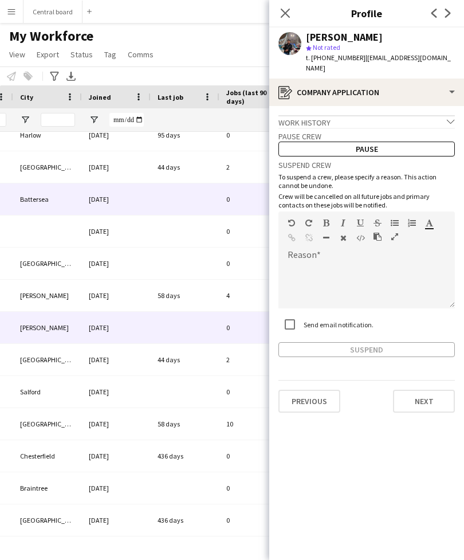
click at [228, 325] on div "0" at bounding box center [257, 328] width 75 height 32
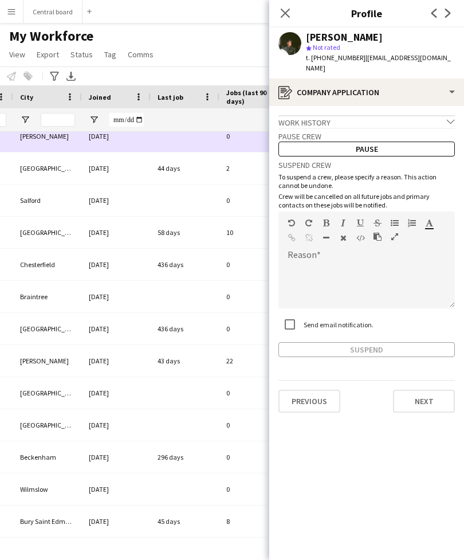
click at [198, 400] on div at bounding box center [185, 393] width 69 height 32
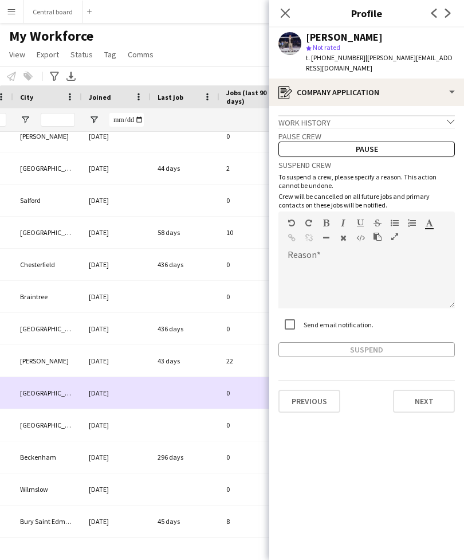
click at [183, 428] on div at bounding box center [185, 425] width 69 height 32
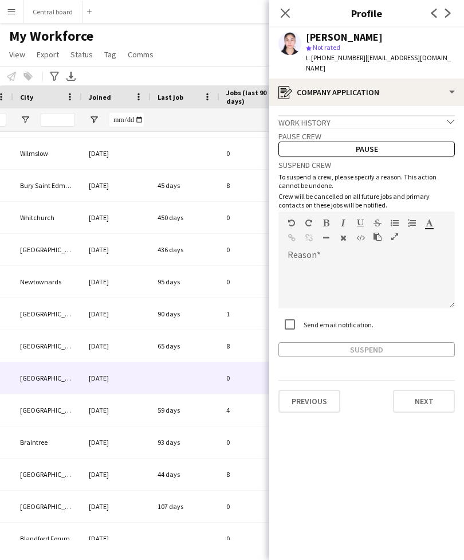
click at [211, 376] on div at bounding box center [185, 378] width 69 height 32
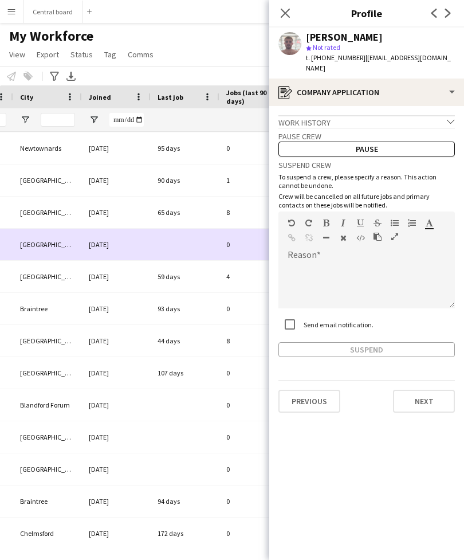
click at [200, 470] on div at bounding box center [185, 470] width 69 height 32
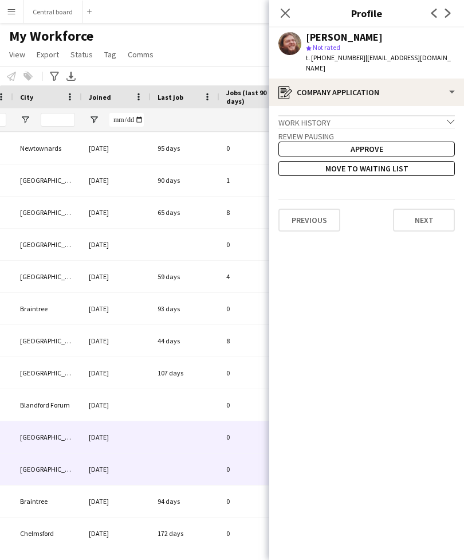
click at [196, 442] on div at bounding box center [185, 437] width 69 height 32
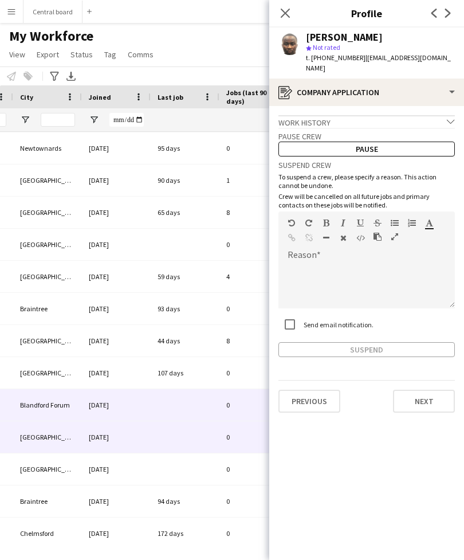
click at [195, 411] on div at bounding box center [185, 405] width 69 height 32
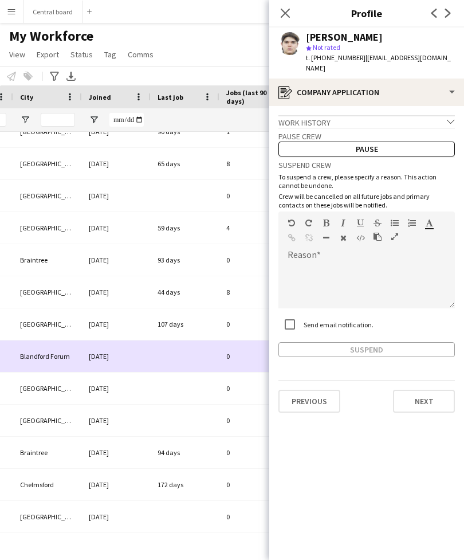
click at [197, 394] on div at bounding box center [185, 389] width 69 height 32
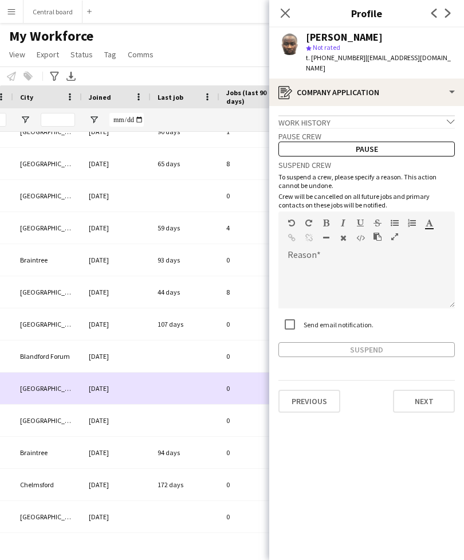
click at [182, 420] on div at bounding box center [185, 421] width 69 height 32
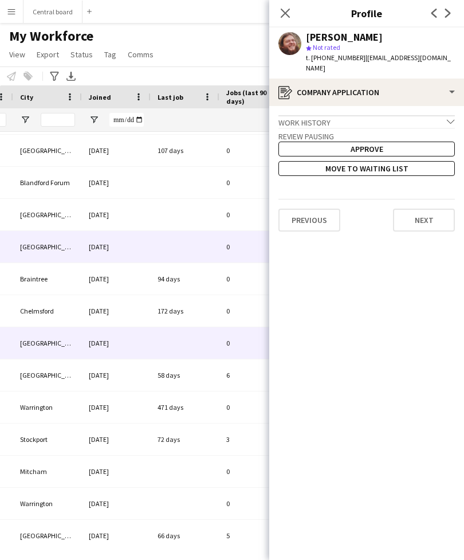
click at [214, 346] on div at bounding box center [185, 343] width 69 height 32
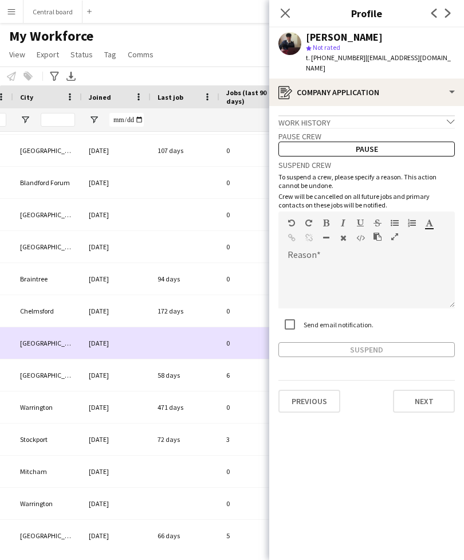
click at [318, 393] on button "Previous" at bounding box center [310, 401] width 62 height 23
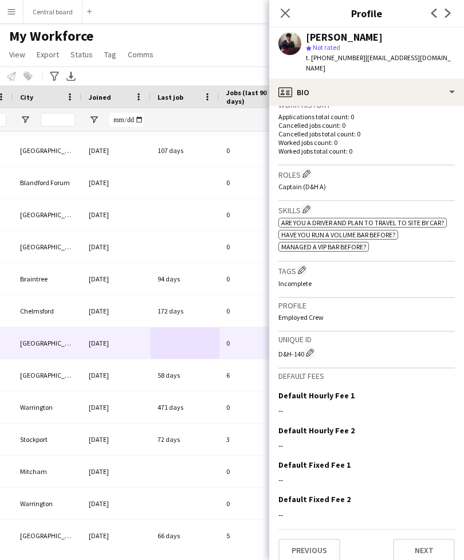
click at [315, 541] on button "Previous" at bounding box center [310, 550] width 62 height 23
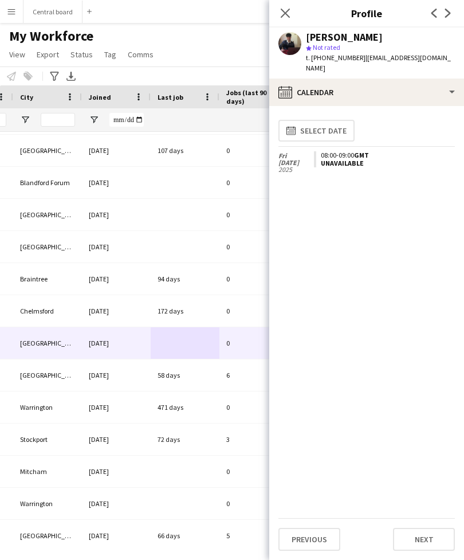
click at [430, 538] on button "Next" at bounding box center [424, 539] width 62 height 23
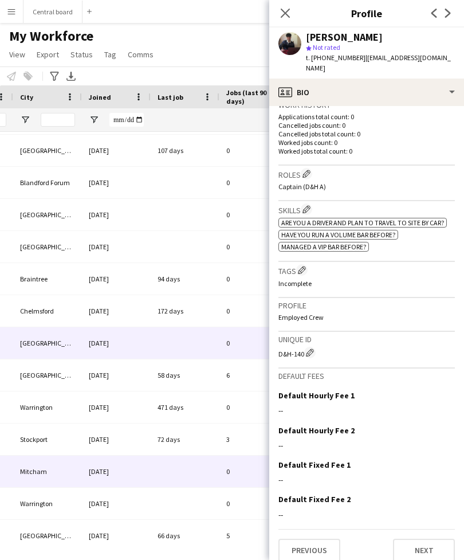
click at [192, 475] on div at bounding box center [185, 472] width 69 height 32
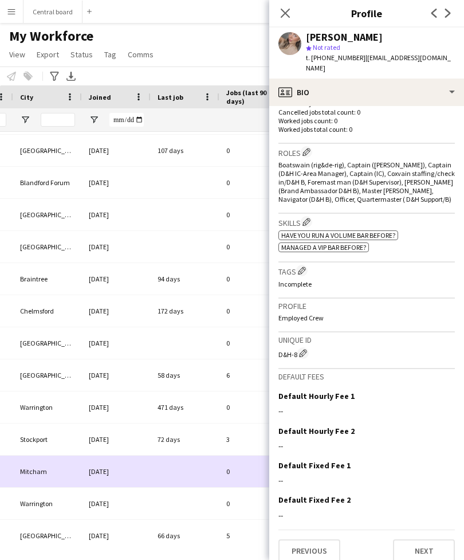
click at [435, 540] on button "Next" at bounding box center [424, 551] width 62 height 23
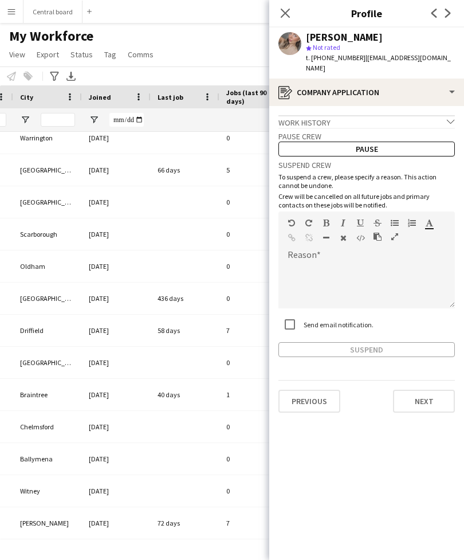
click at [208, 203] on div at bounding box center [185, 202] width 69 height 32
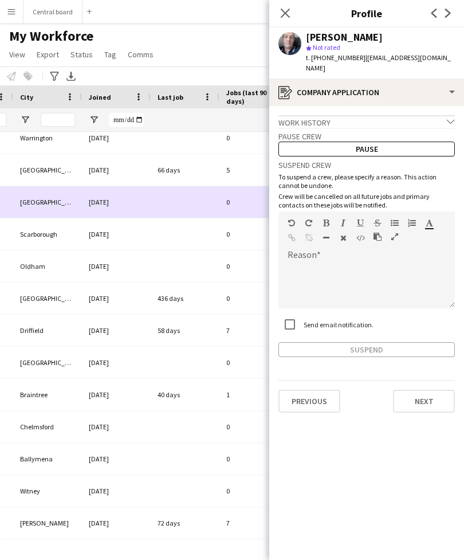
click at [319, 390] on button "Previous" at bounding box center [310, 401] width 62 height 23
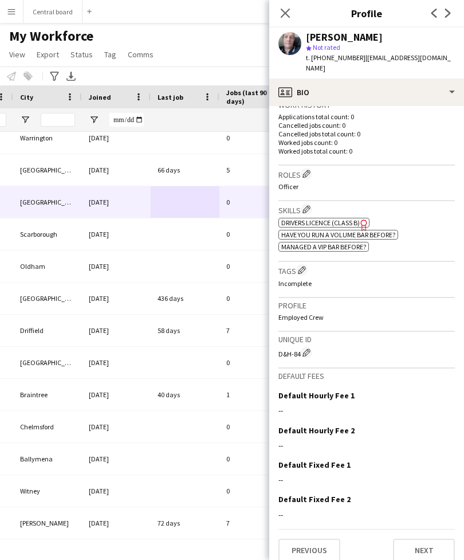
click at [433, 539] on button "Next" at bounding box center [424, 550] width 62 height 23
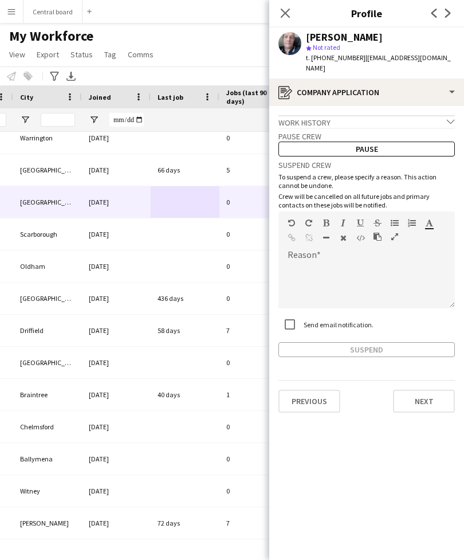
click at [411, 142] on button "Pause" at bounding box center [367, 149] width 177 height 15
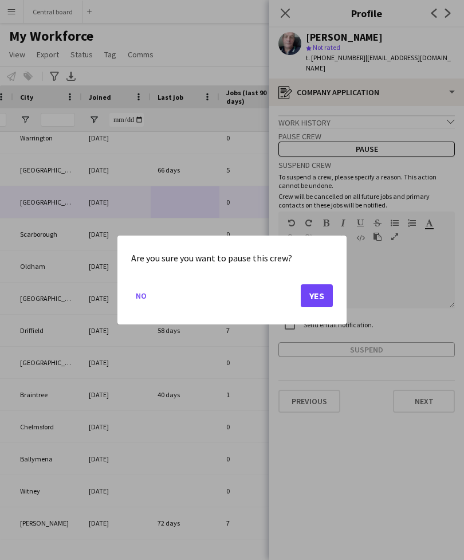
click at [326, 296] on button "Yes" at bounding box center [317, 295] width 32 height 23
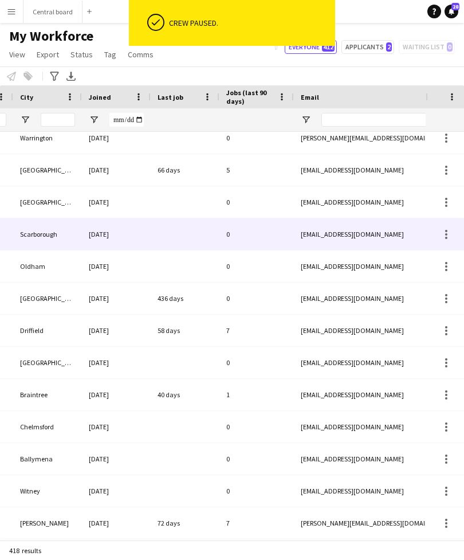
click at [248, 238] on div "0" at bounding box center [257, 234] width 75 height 32
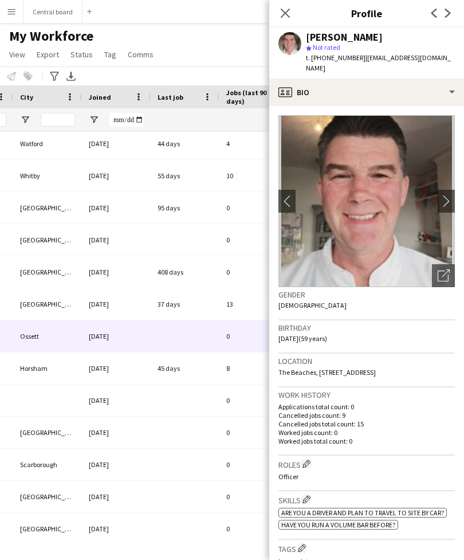
click at [217, 333] on div at bounding box center [185, 337] width 69 height 32
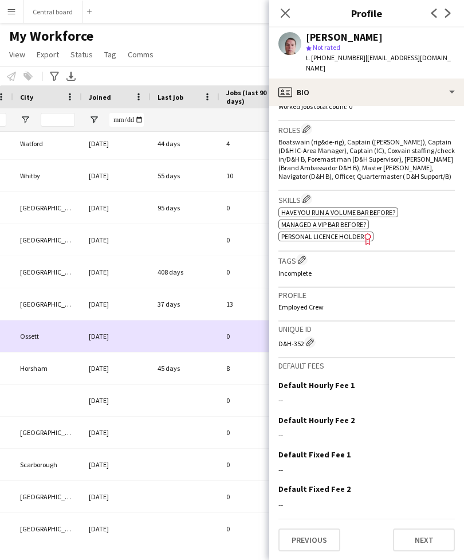
click at [431, 547] on button "Next" at bounding box center [424, 540] width 62 height 23
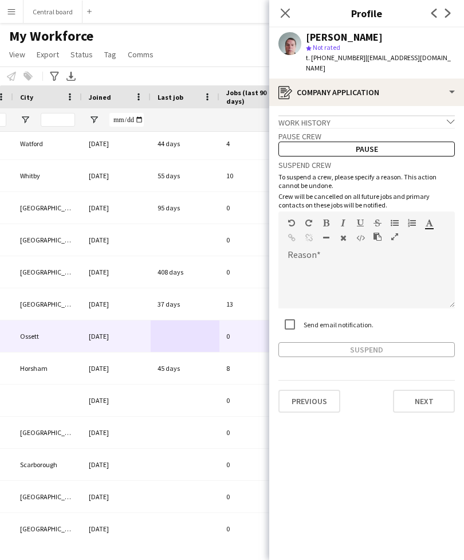
click at [393, 142] on button "Pause" at bounding box center [367, 149] width 177 height 15
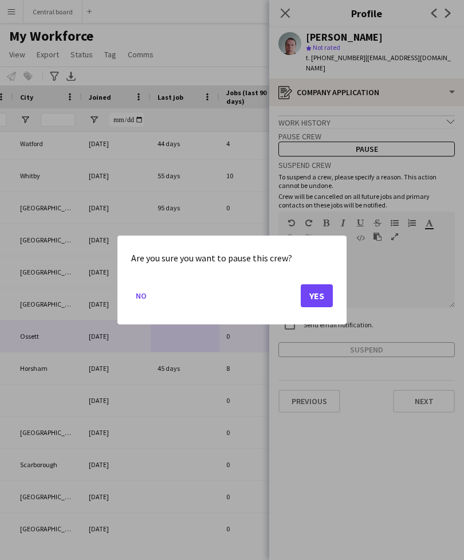
click at [318, 296] on button "Yes" at bounding box center [317, 295] width 32 height 23
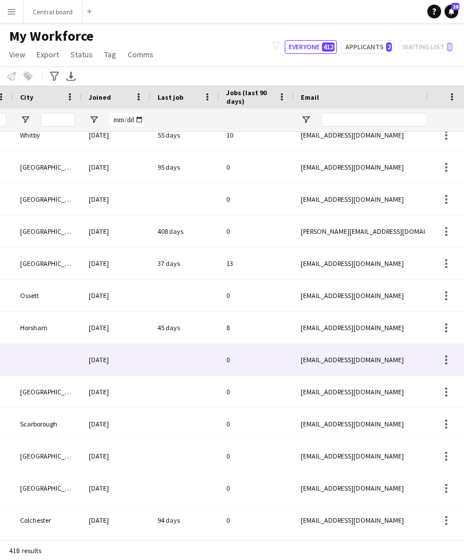
click at [214, 356] on div at bounding box center [185, 360] width 69 height 32
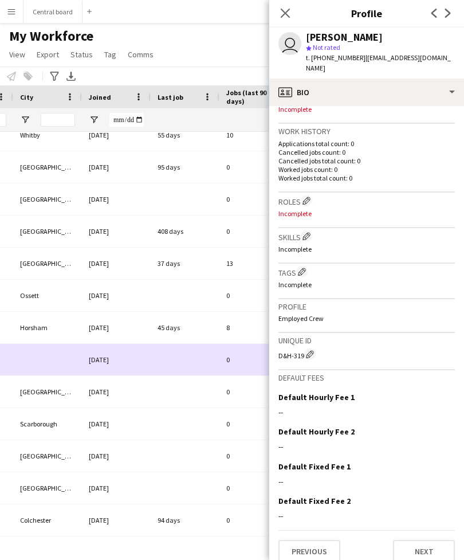
click at [427, 540] on button "Next" at bounding box center [424, 551] width 62 height 23
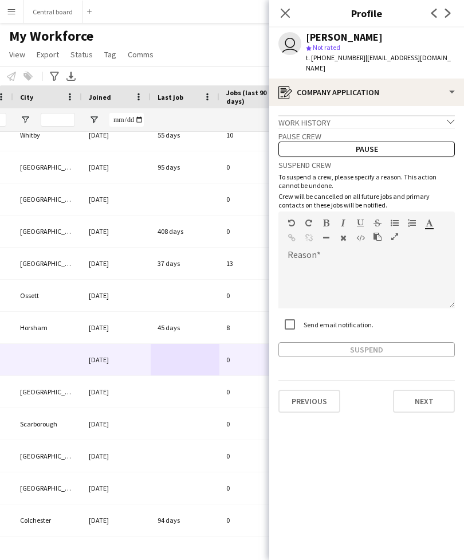
click at [409, 142] on button "Pause" at bounding box center [367, 149] width 177 height 15
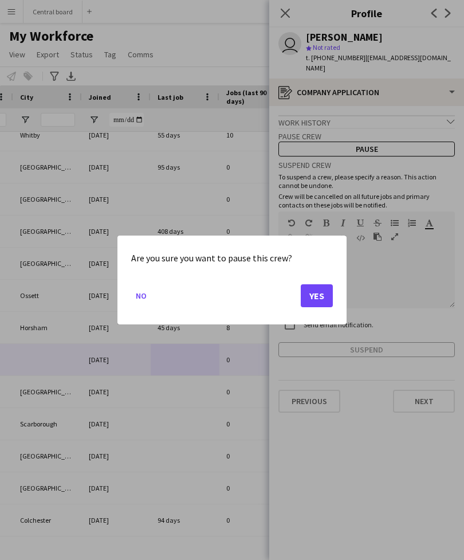
click at [131, 309] on div "Are you sure you want to pause this crew? No Yes" at bounding box center [232, 280] width 229 height 89
click at [145, 295] on button "No" at bounding box center [141, 296] width 20 height 18
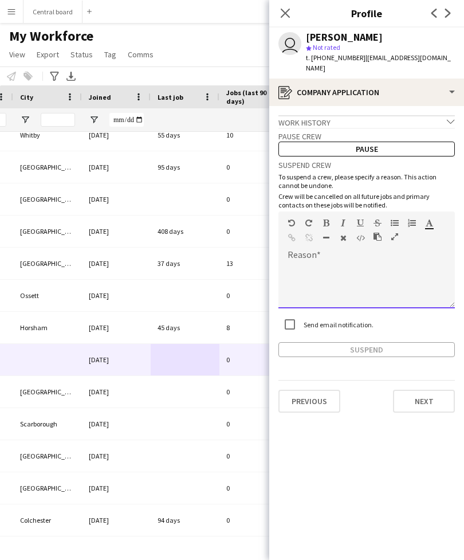
click at [337, 268] on div at bounding box center [367, 286] width 177 height 46
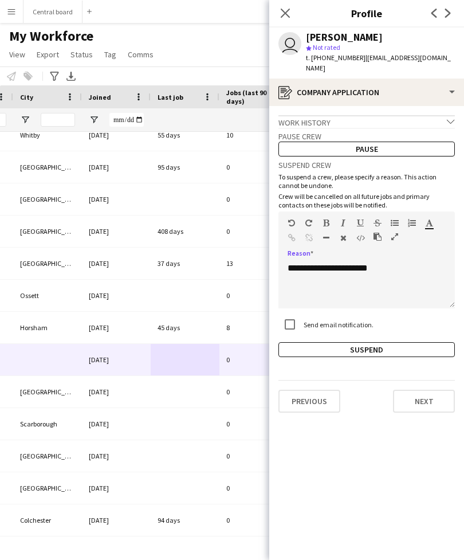
click at [376, 342] on button "Suspend" at bounding box center [367, 349] width 177 height 15
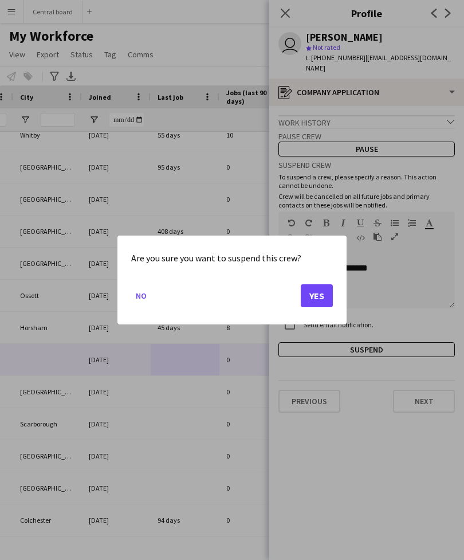
click at [331, 295] on button "Yes" at bounding box center [317, 295] width 32 height 23
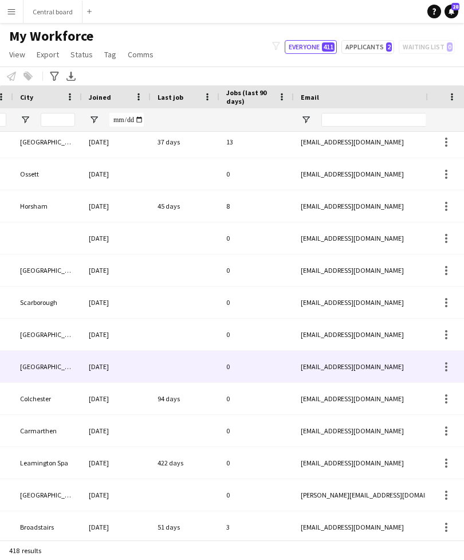
click at [199, 369] on div at bounding box center [185, 367] width 69 height 32
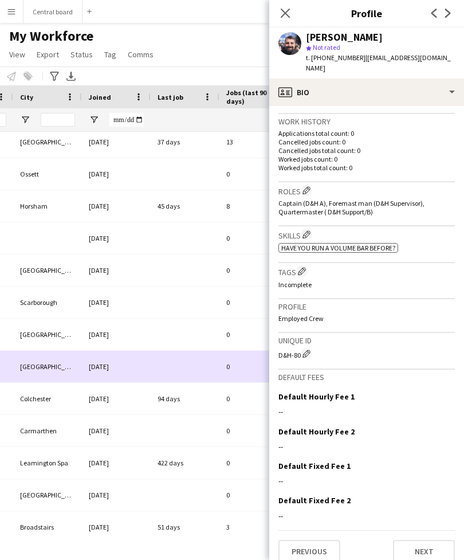
click at [433, 540] on button "Next" at bounding box center [424, 551] width 62 height 23
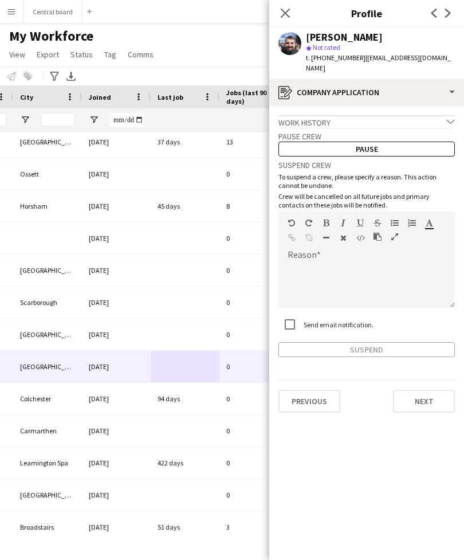
click at [444, 396] on button "Next" at bounding box center [424, 401] width 62 height 23
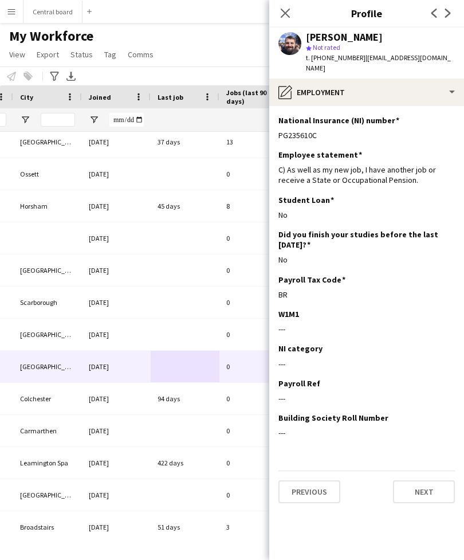
click at [321, 487] on button "Previous" at bounding box center [310, 492] width 62 height 23
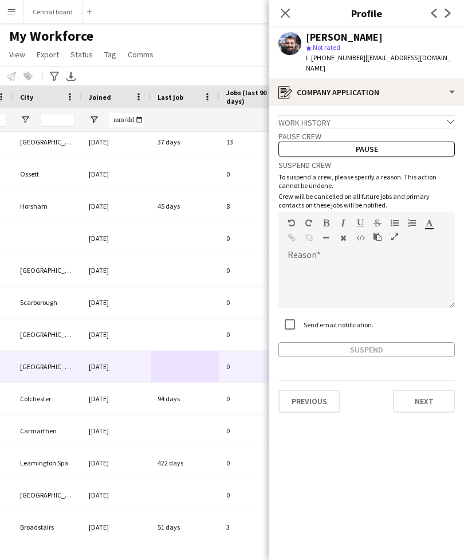
click at [320, 393] on button "Previous" at bounding box center [310, 401] width 62 height 23
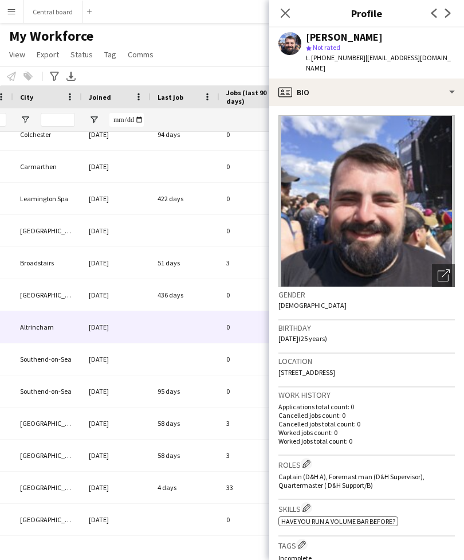
click at [202, 330] on div at bounding box center [185, 327] width 69 height 32
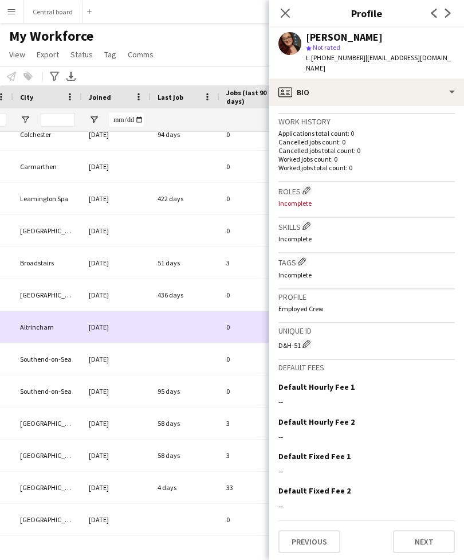
click at [429, 542] on button "Next" at bounding box center [424, 541] width 62 height 23
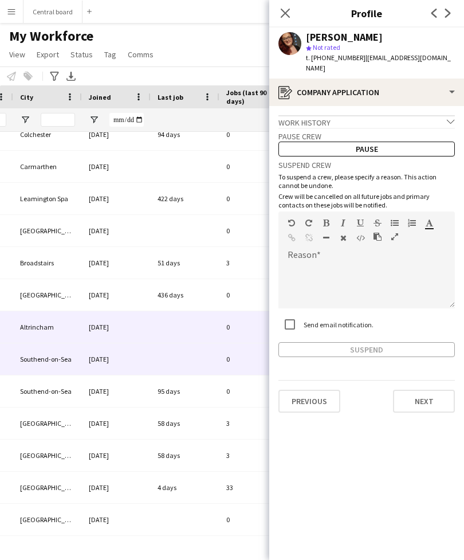
click at [203, 367] on div at bounding box center [185, 359] width 69 height 32
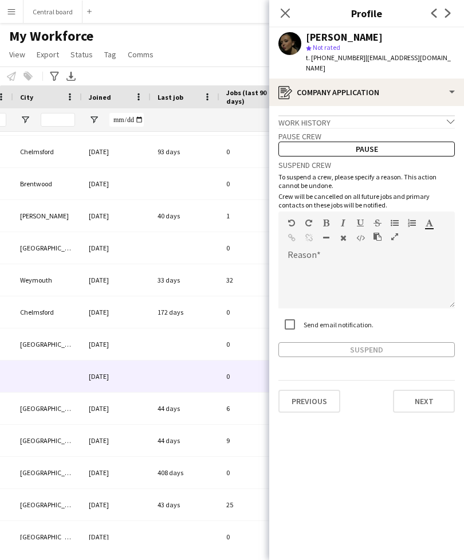
click at [198, 378] on div at bounding box center [185, 377] width 69 height 32
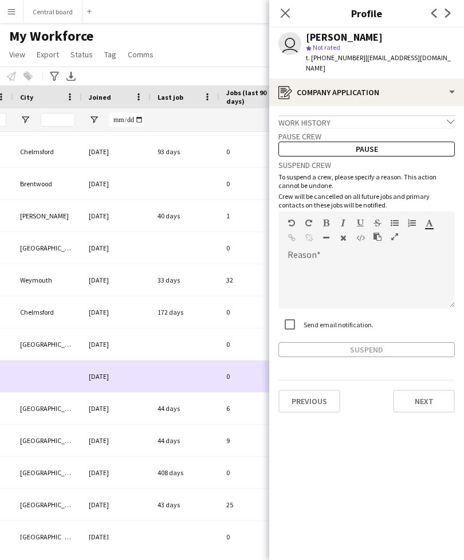
click at [189, 350] on div at bounding box center [185, 345] width 69 height 32
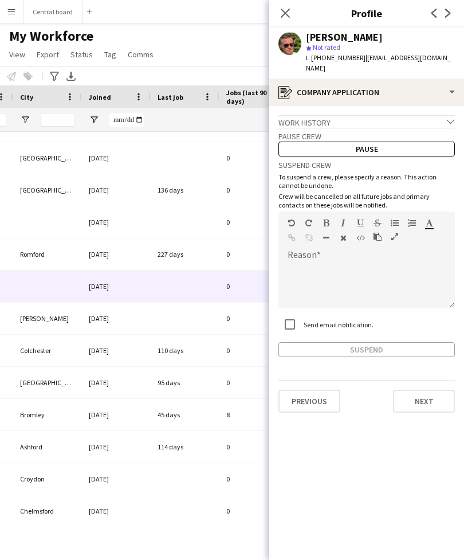
click at [198, 287] on div at bounding box center [185, 287] width 69 height 32
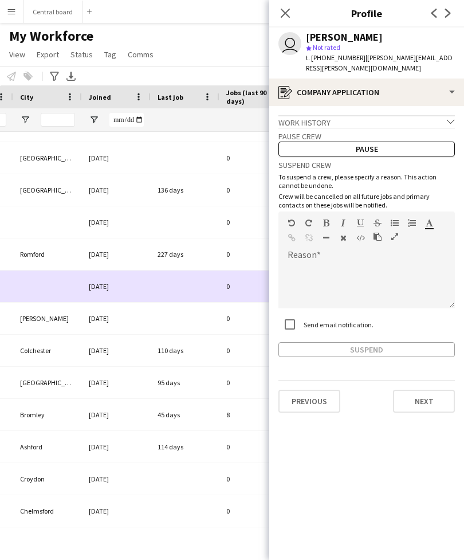
click at [196, 313] on div at bounding box center [185, 319] width 69 height 32
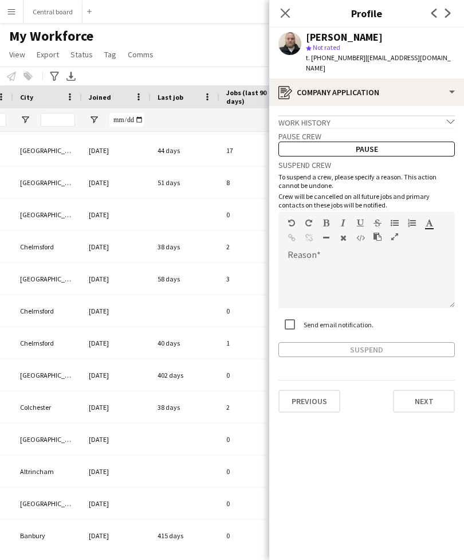
click at [288, 10] on icon at bounding box center [285, 13] width 9 height 9
